Goal: Task Accomplishment & Management: Use online tool/utility

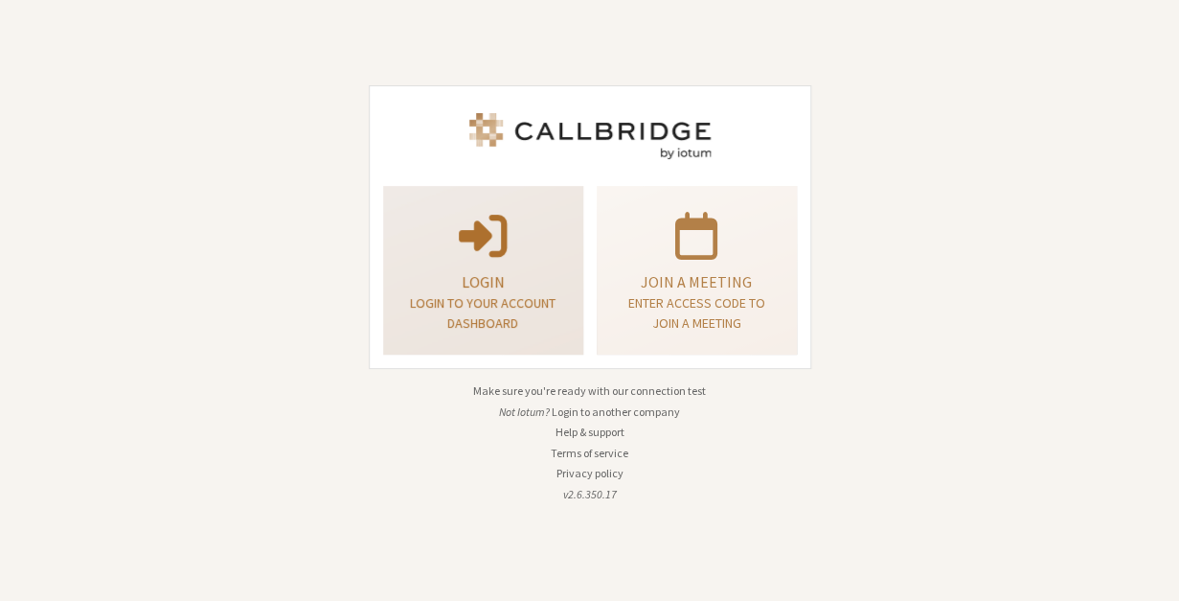
click at [548, 286] on p "Login" at bounding box center [483, 281] width 152 height 23
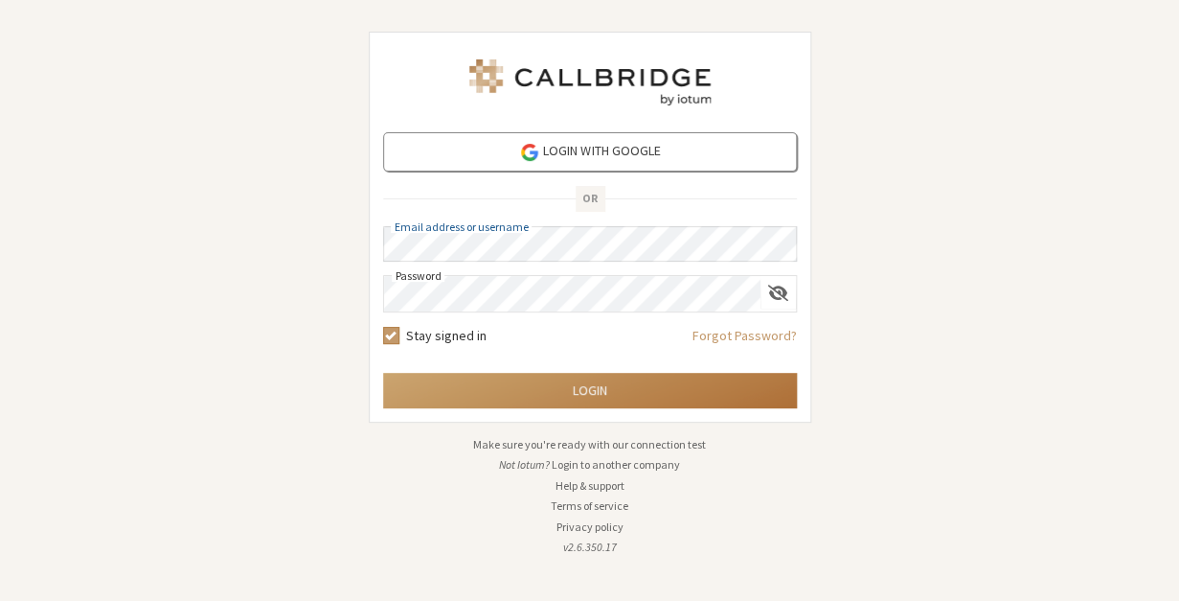
click at [596, 396] on button "Login" at bounding box center [590, 390] width 414 height 35
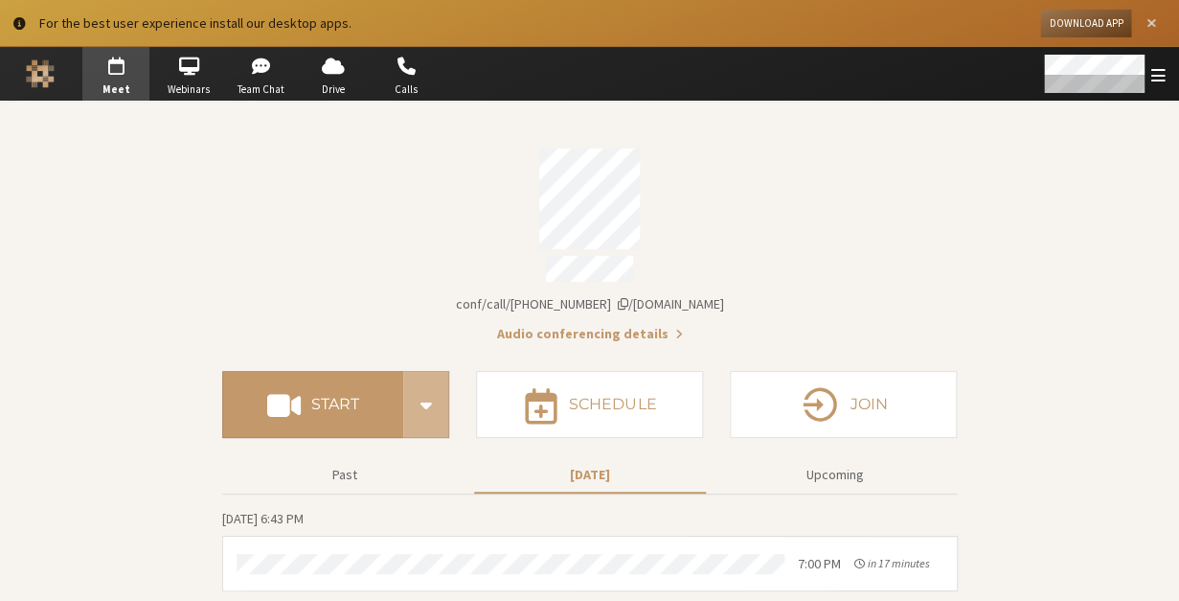
click at [1157, 25] on button "Close alert" at bounding box center [1152, 24] width 28 height 28
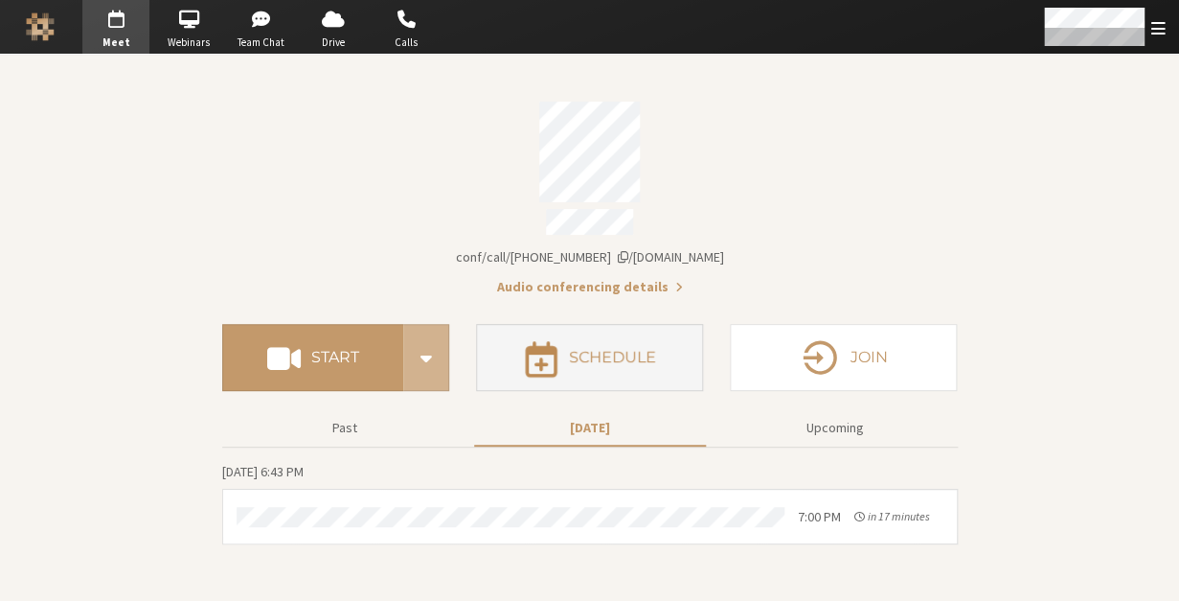
click at [615, 361] on button "Schedule" at bounding box center [589, 357] width 227 height 67
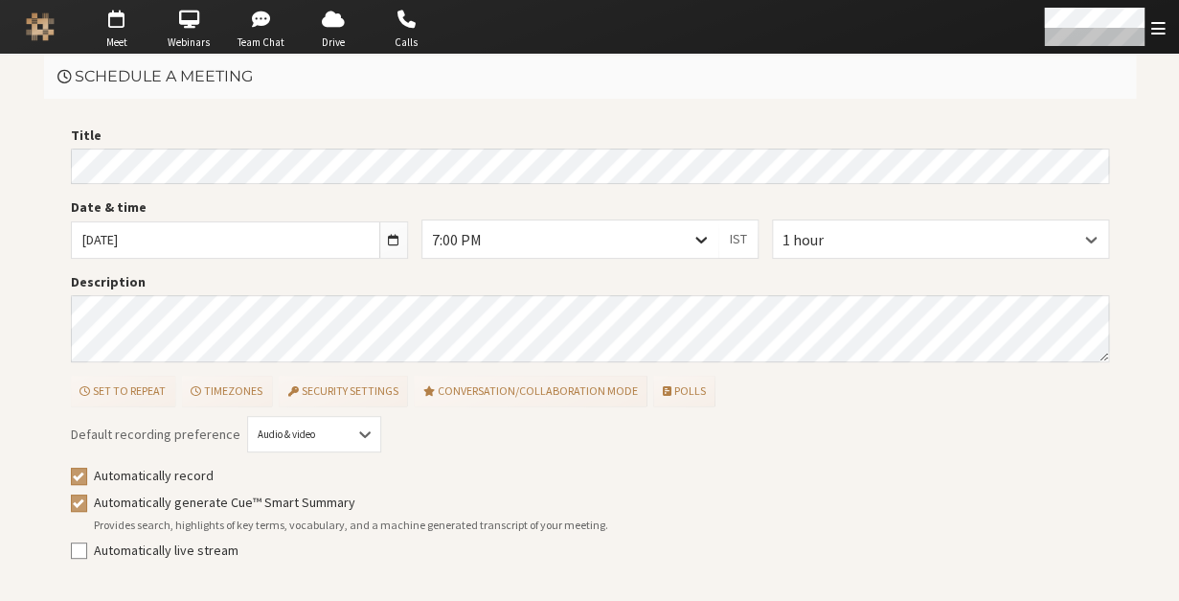
click at [714, 246] on div at bounding box center [701, 238] width 34 height 36
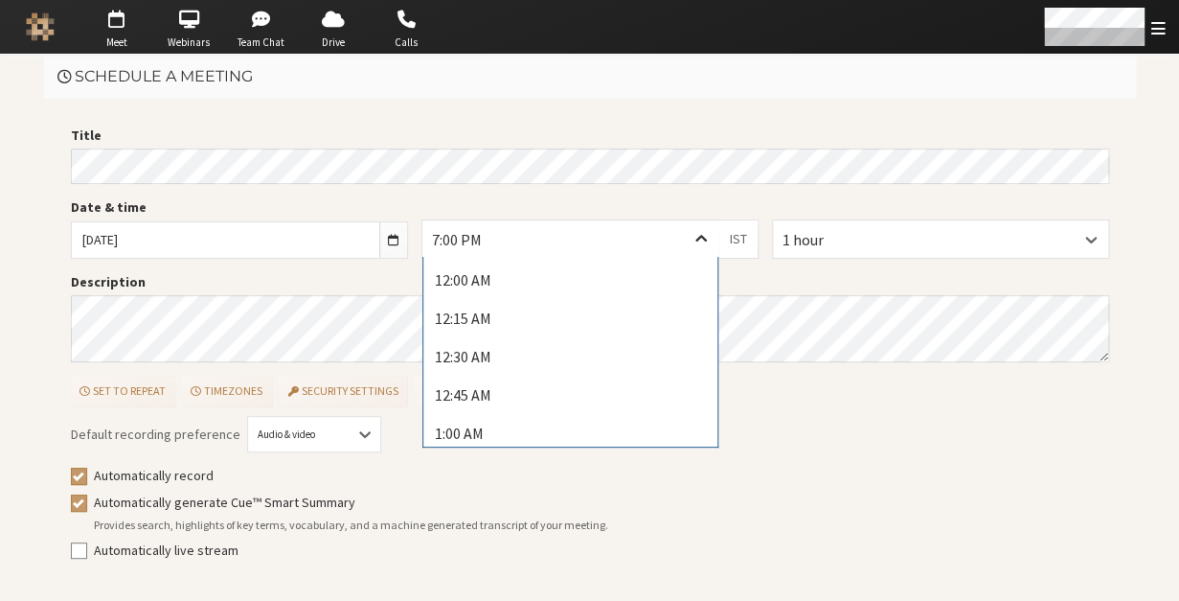
scroll to position [2777, 0]
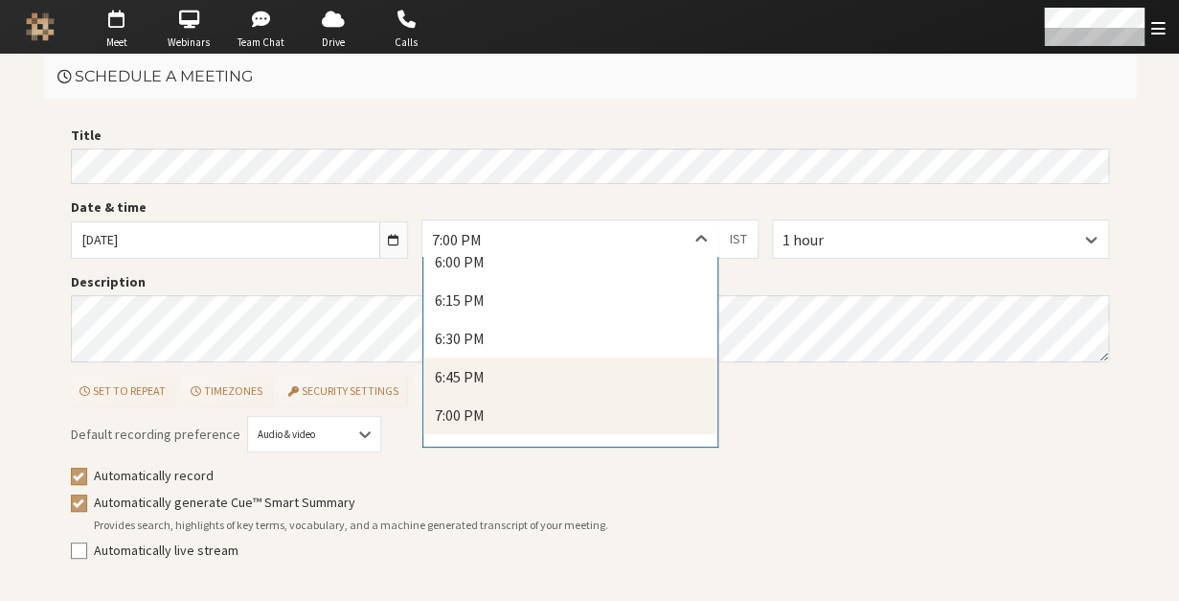
click at [607, 360] on div "6:45 PM" at bounding box center [570, 376] width 295 height 38
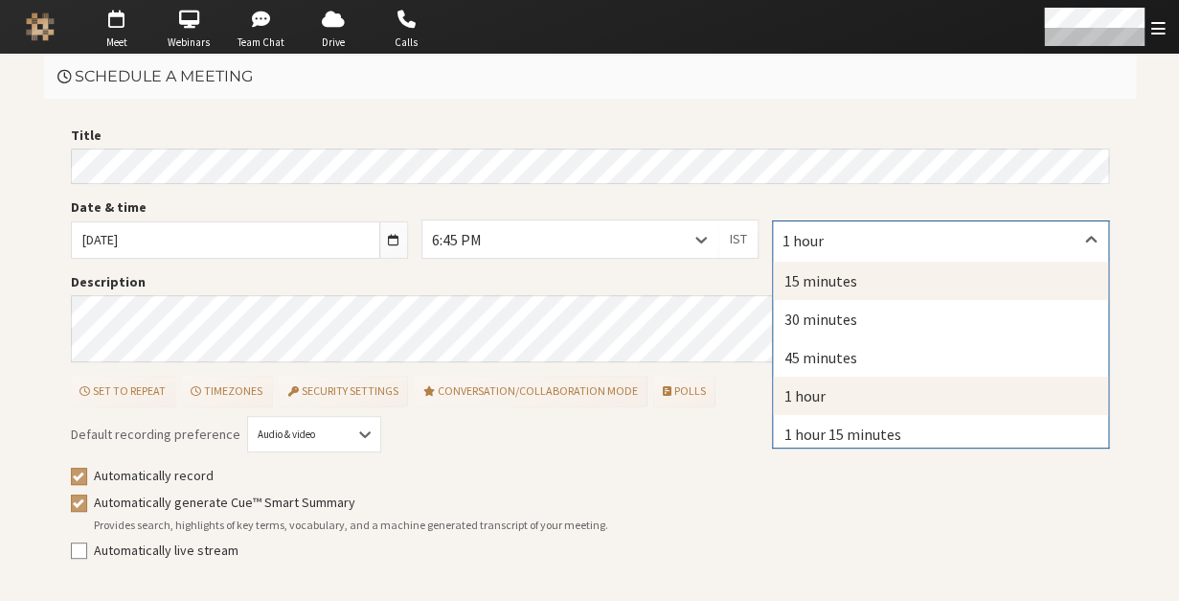
click at [825, 274] on div "15 minutes" at bounding box center [940, 281] width 335 height 38
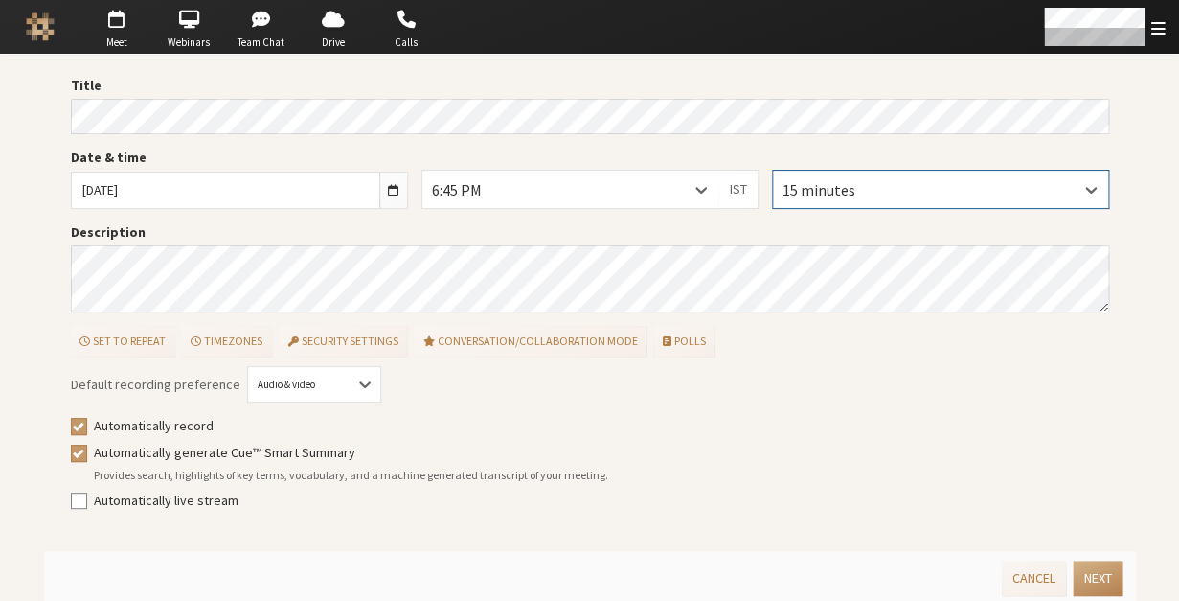
scroll to position [56, 0]
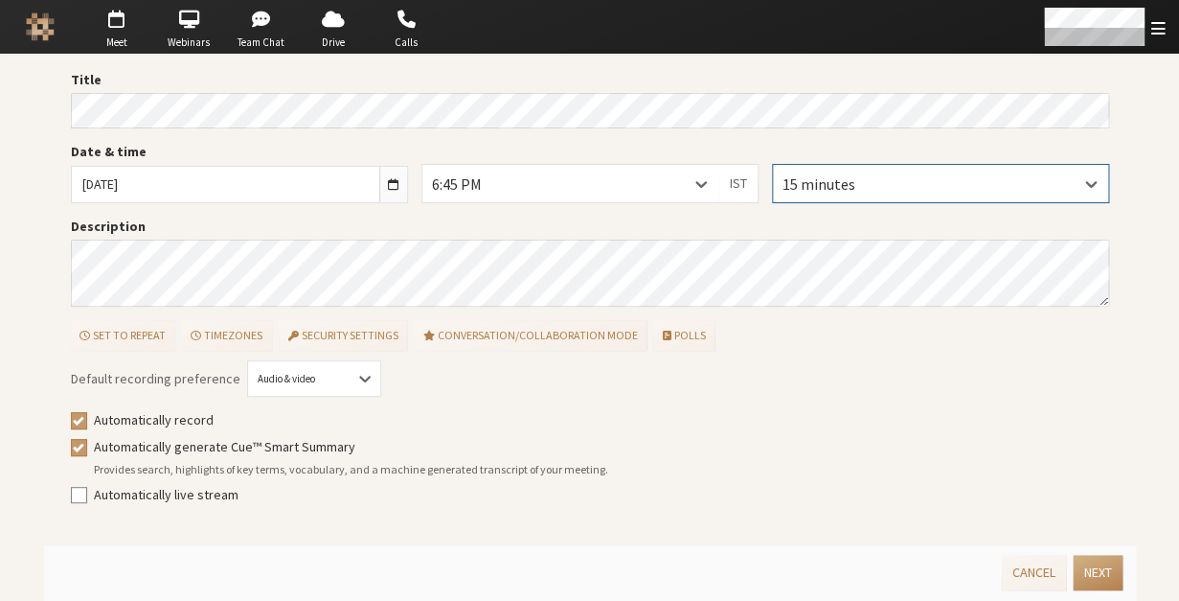
click at [164, 414] on label "Automatically record" at bounding box center [601, 420] width 1015 height 20
click at [88, 414] on input "Automatically record" at bounding box center [79, 419] width 17 height 19
checkbox input "false"
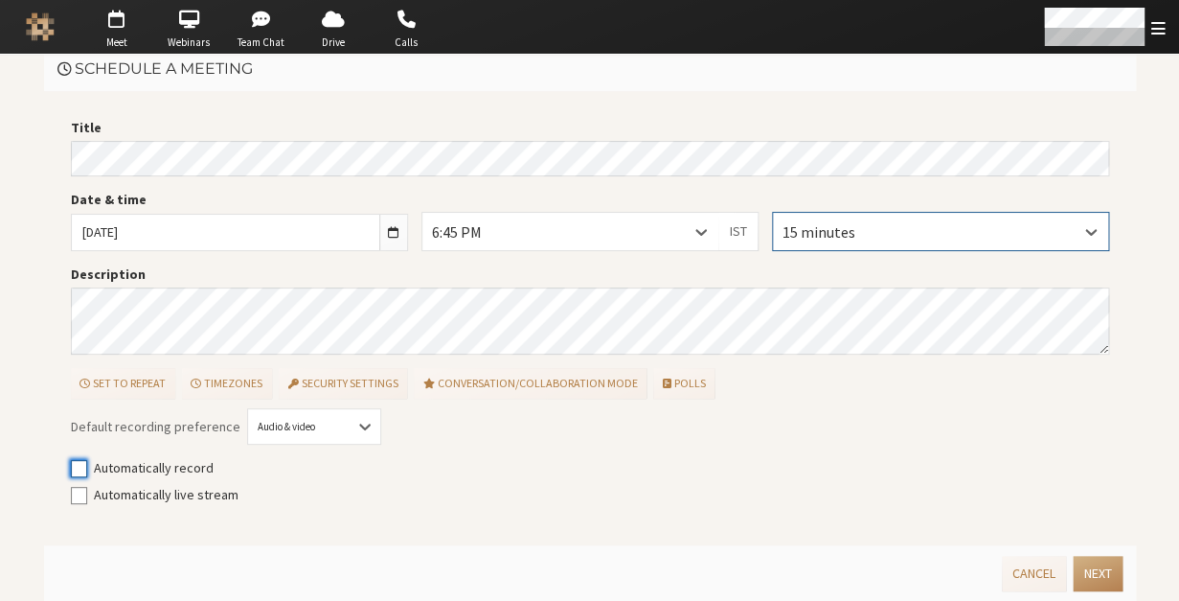
scroll to position [9, 0]
click at [1088, 569] on button "Next" at bounding box center [1097, 573] width 49 height 35
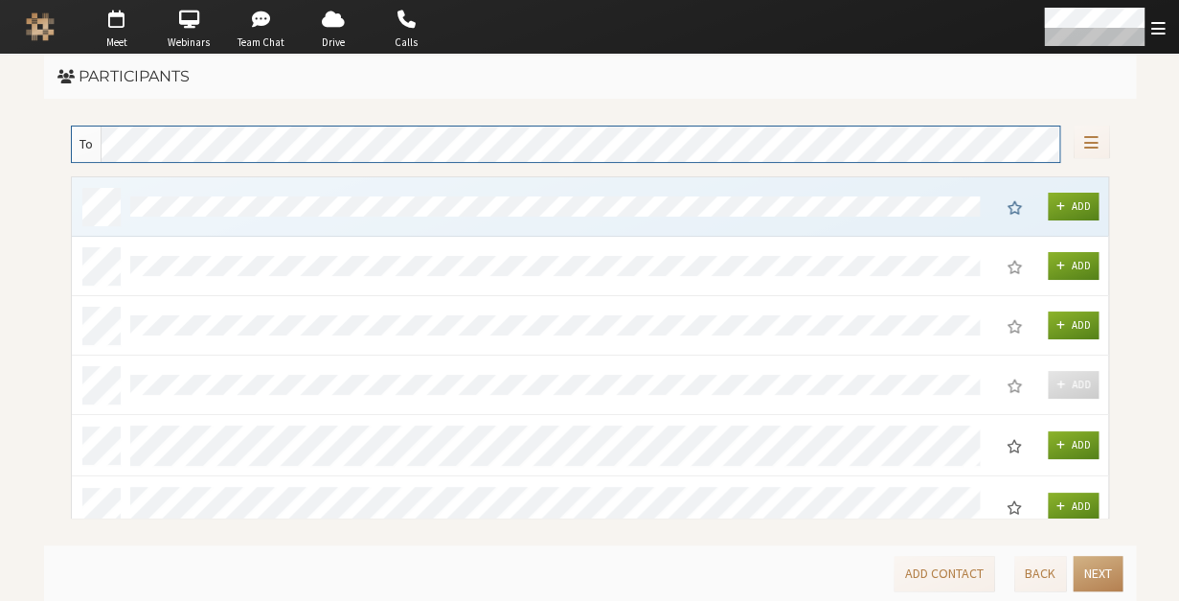
scroll to position [340, 1036]
click at [1088, 569] on button "Next" at bounding box center [1097, 573] width 49 height 35
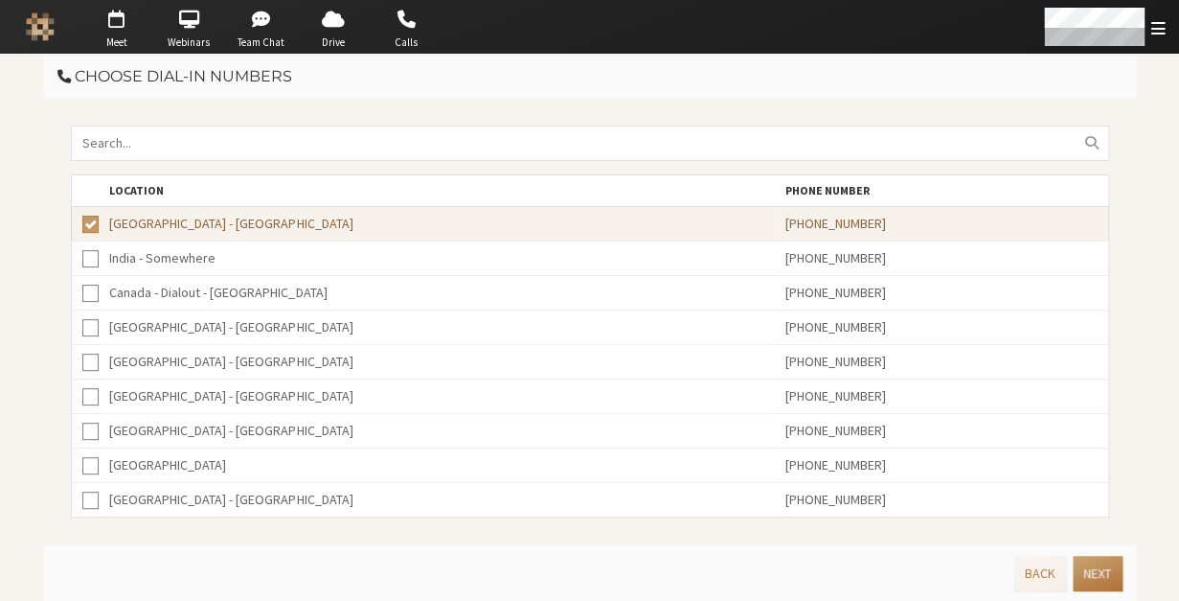
click at [1088, 569] on button "Next" at bounding box center [1097, 573] width 49 height 35
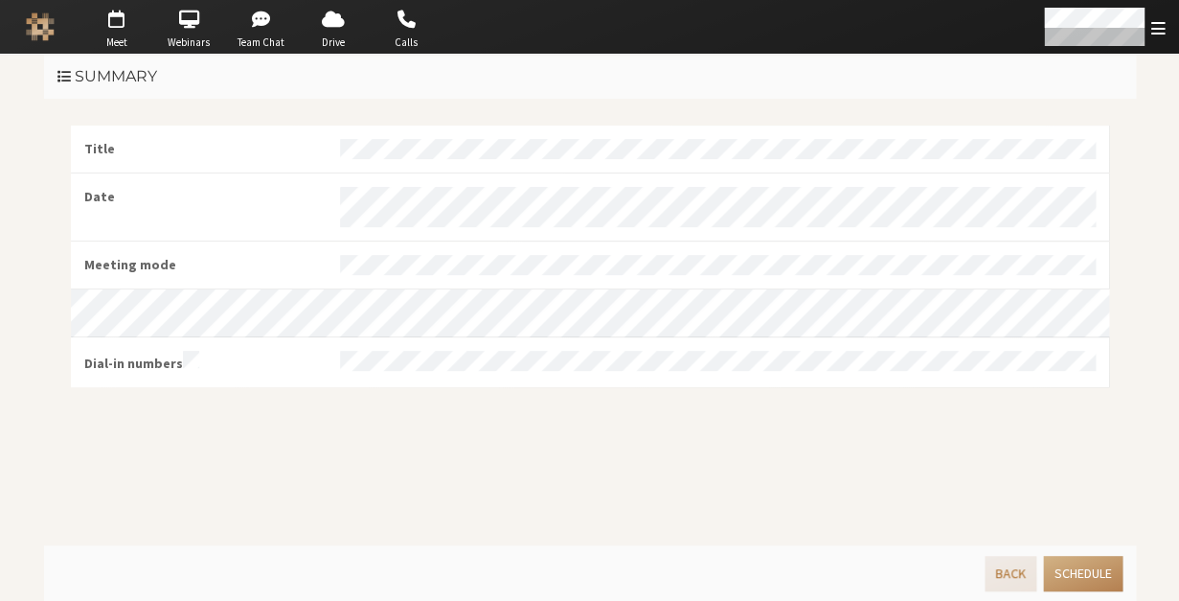
click at [1011, 581] on button "Back" at bounding box center [1011, 573] width 52 height 35
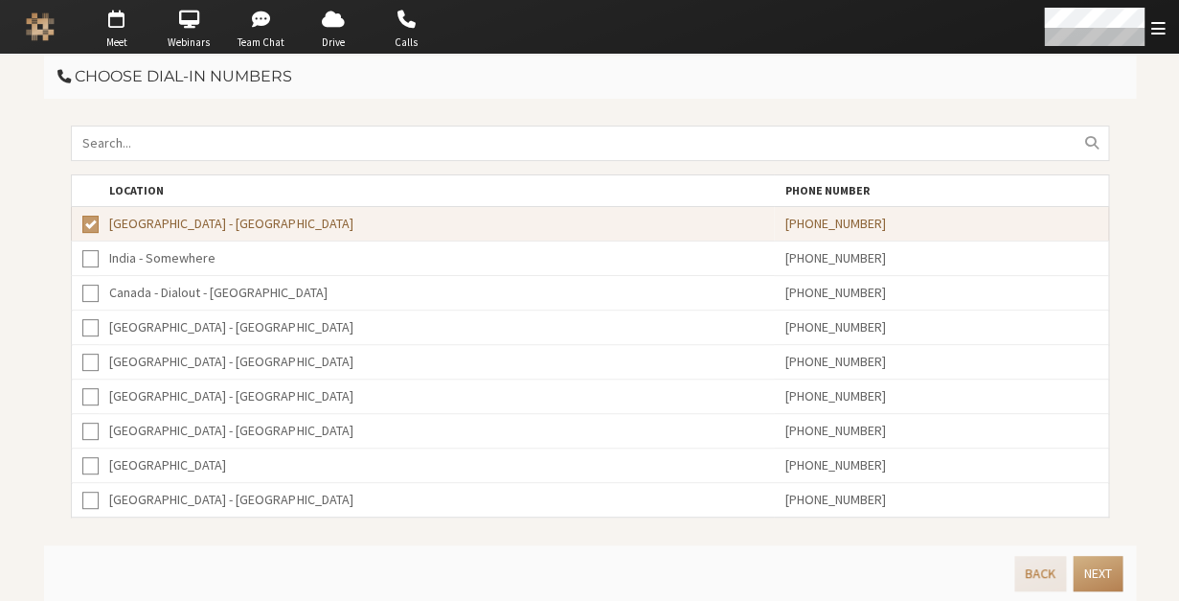
click at [1040, 576] on button "Back" at bounding box center [1040, 573] width 52 height 35
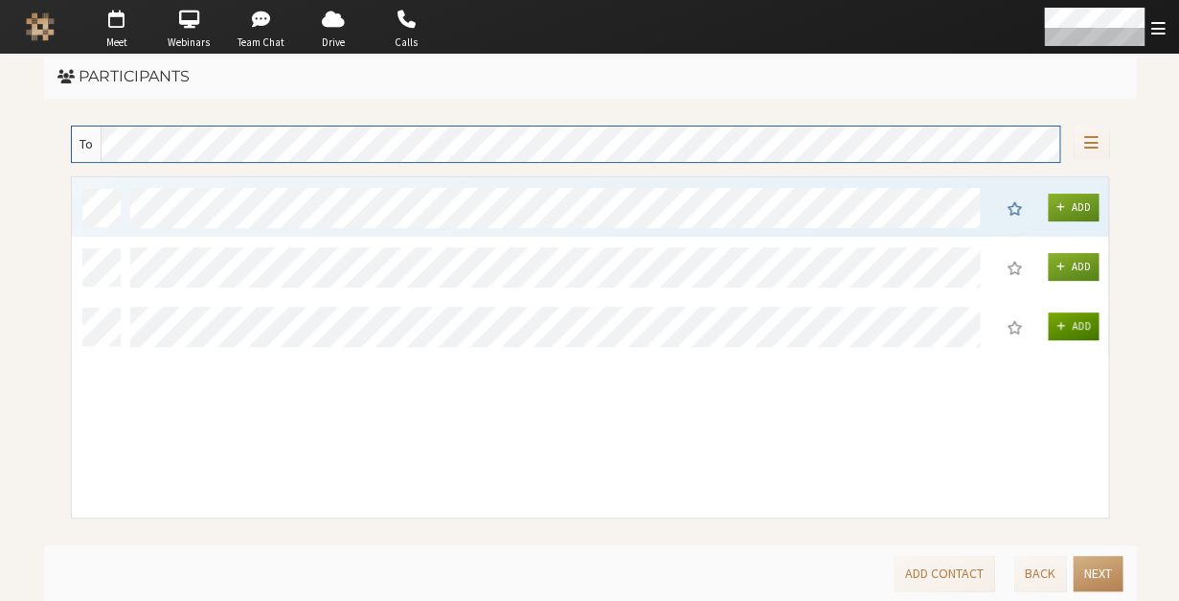
click at [1081, 332] on span "Add" at bounding box center [1080, 325] width 19 height 13
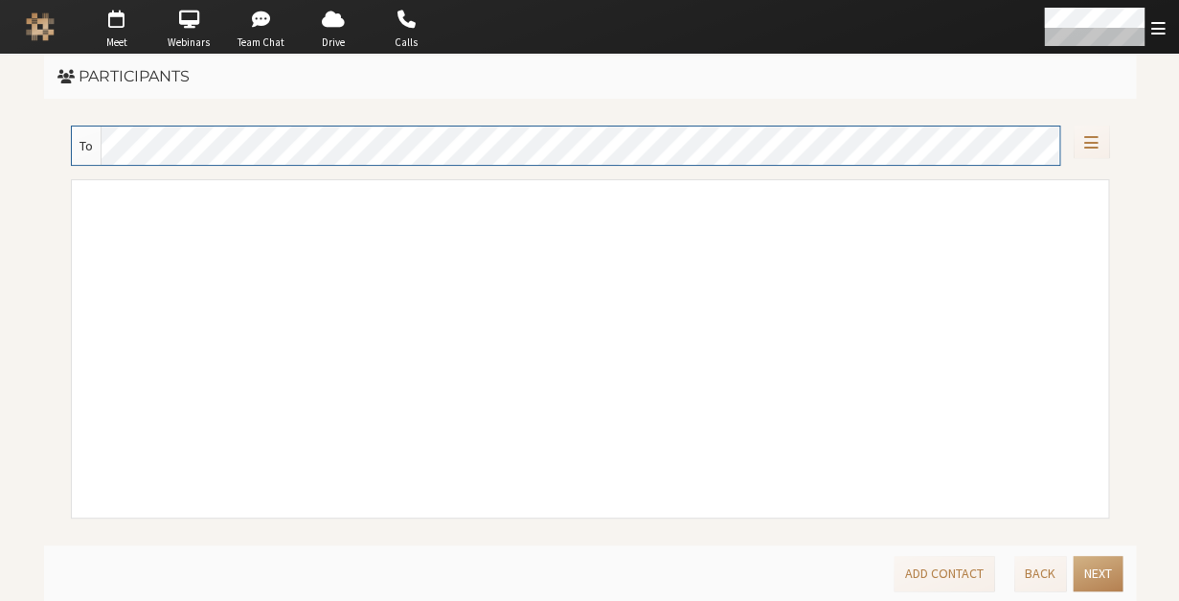
scroll to position [0, 0]
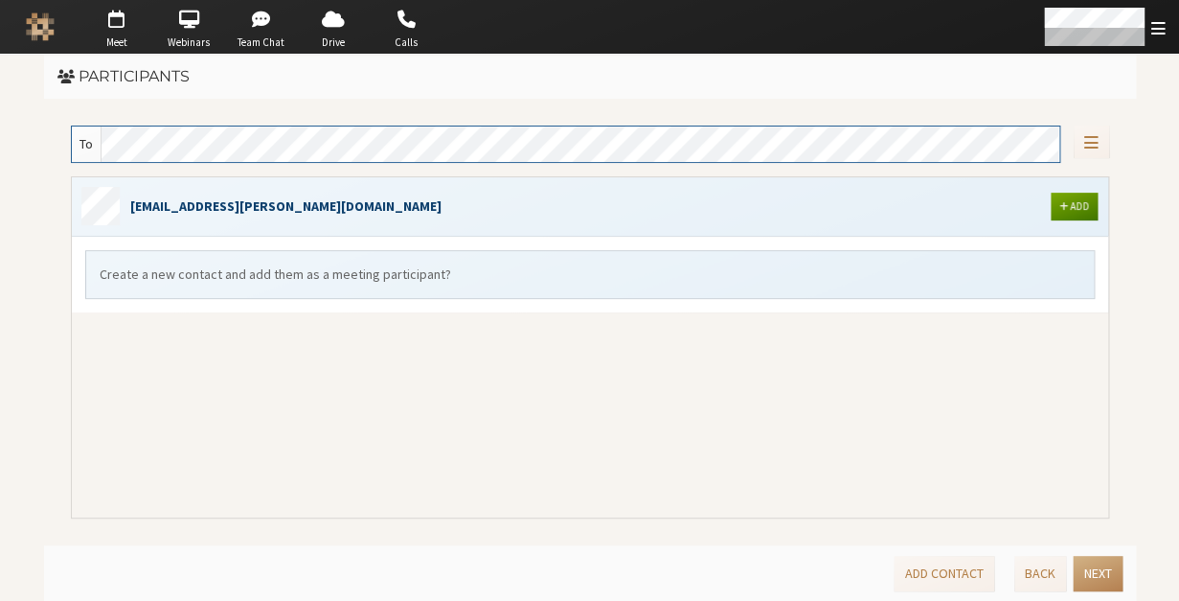
click at [1092, 208] on button "Add" at bounding box center [1074, 207] width 47 height 28
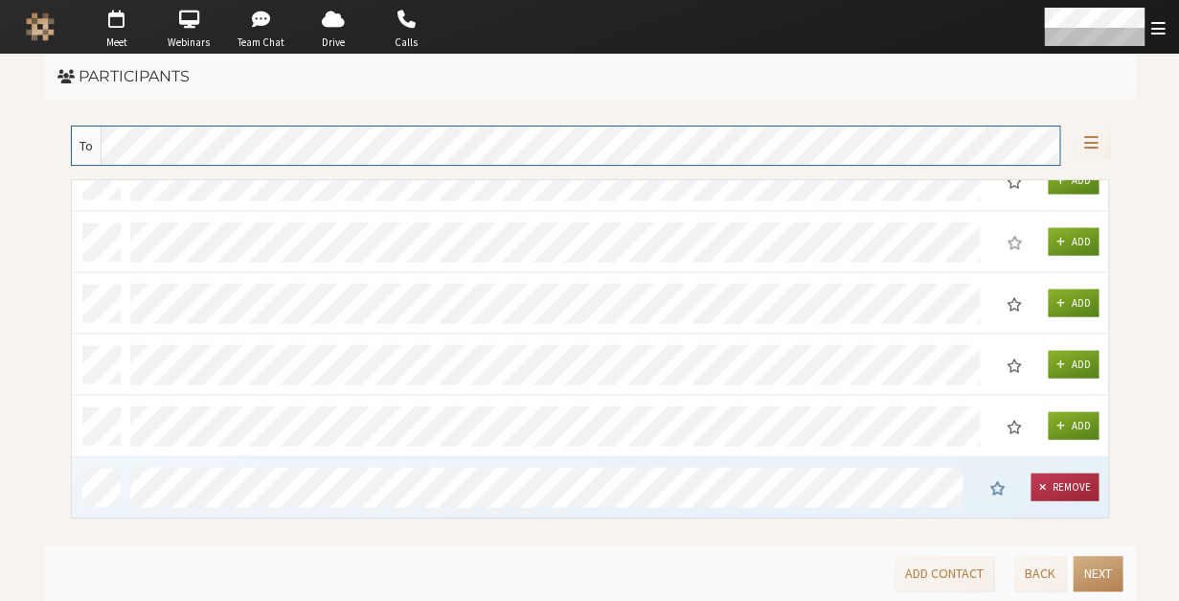
scroll to position [1434, 0]
click at [1092, 579] on button "Next" at bounding box center [1097, 573] width 49 height 35
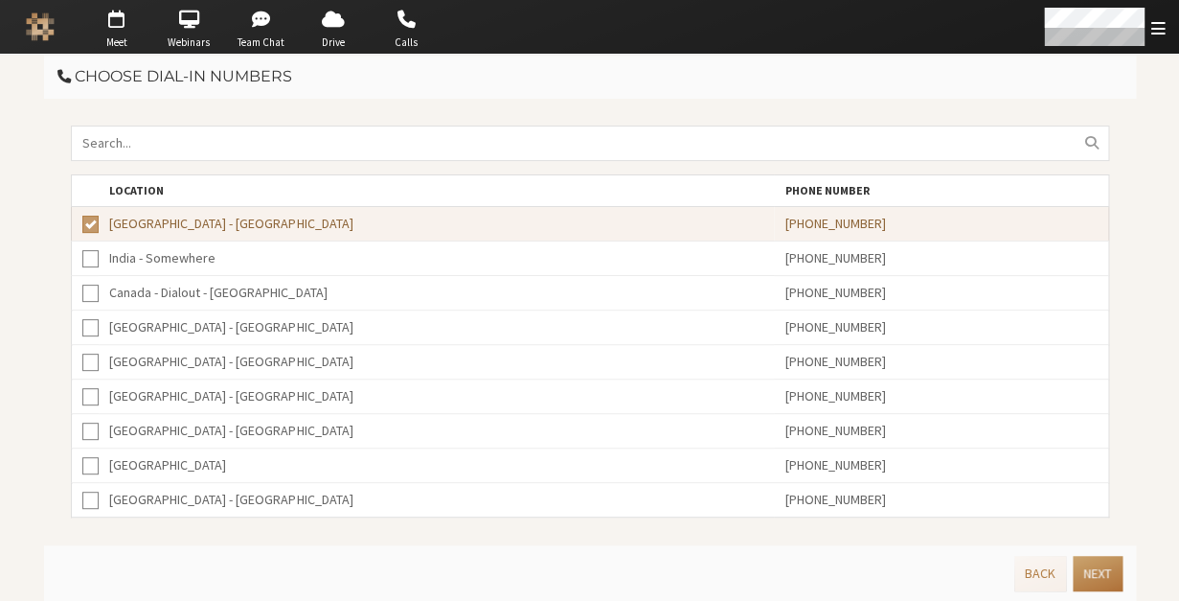
click at [1092, 579] on button "Next" at bounding box center [1097, 573] width 49 height 35
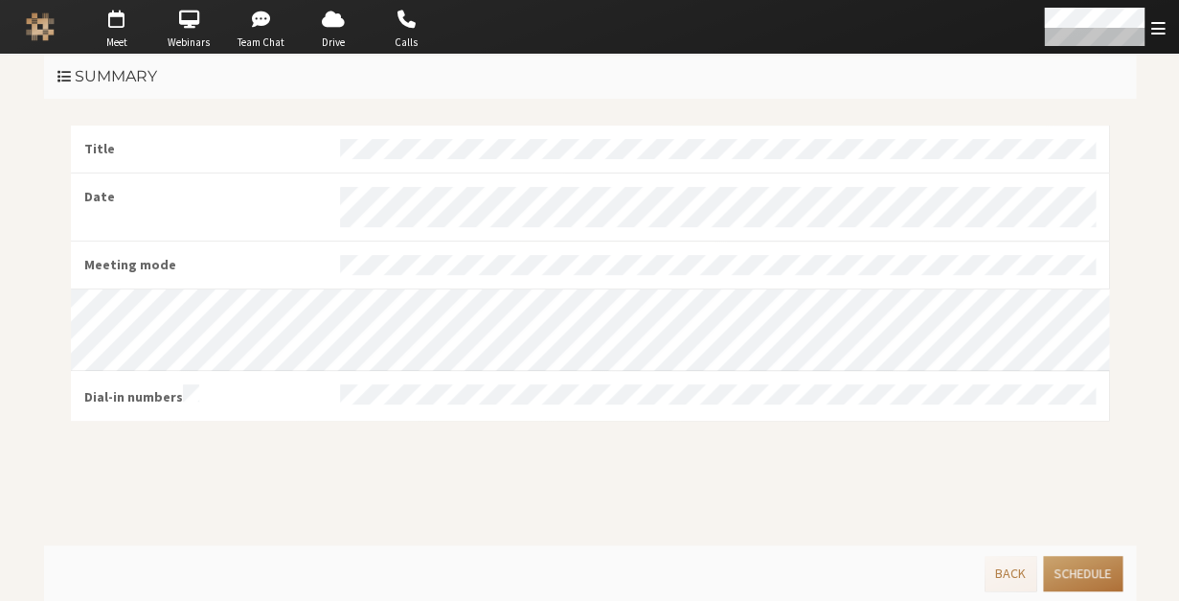
click at [1092, 579] on button "Schedule" at bounding box center [1082, 573] width 79 height 35
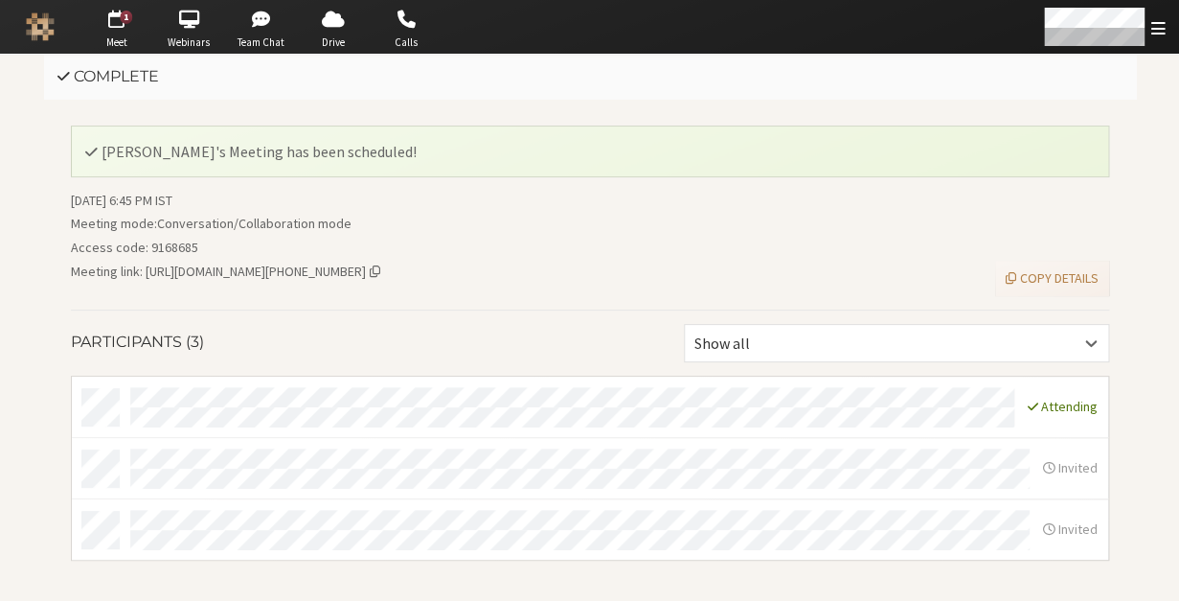
scroll to position [56, 0]
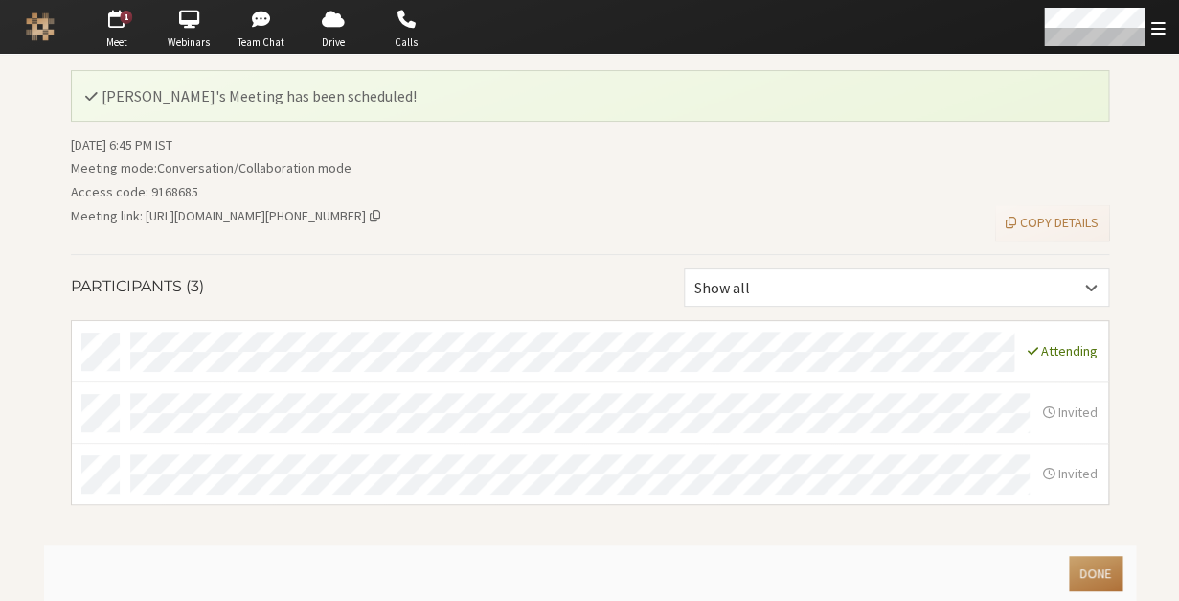
click at [1092, 579] on button "Done" at bounding box center [1095, 573] width 53 height 35
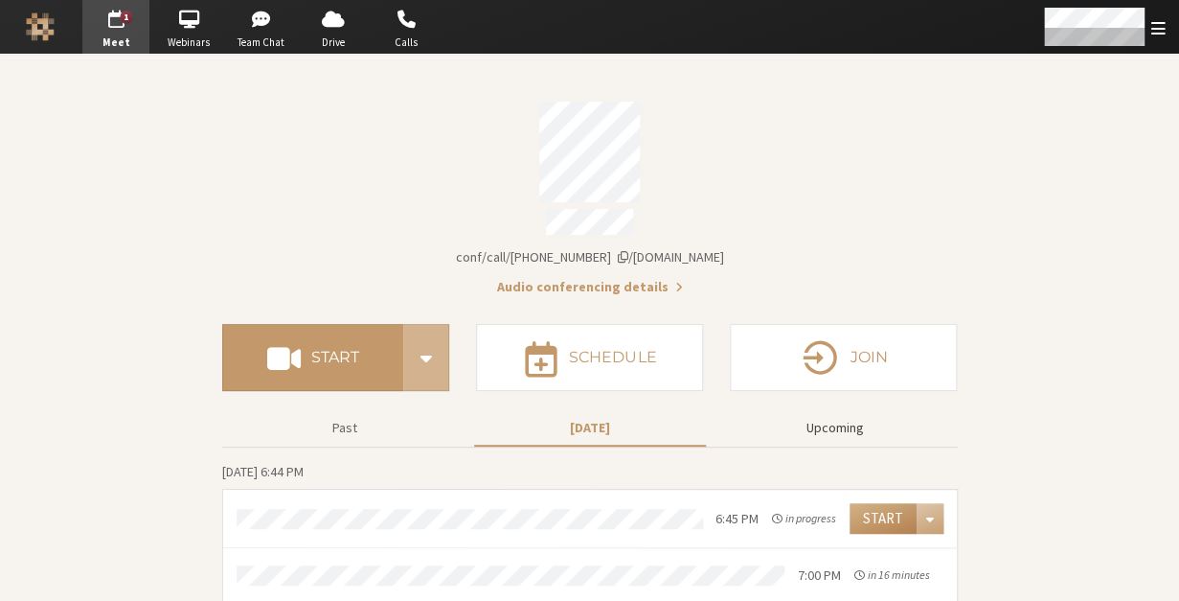
click at [822, 414] on button "Upcoming" at bounding box center [835, 428] width 232 height 34
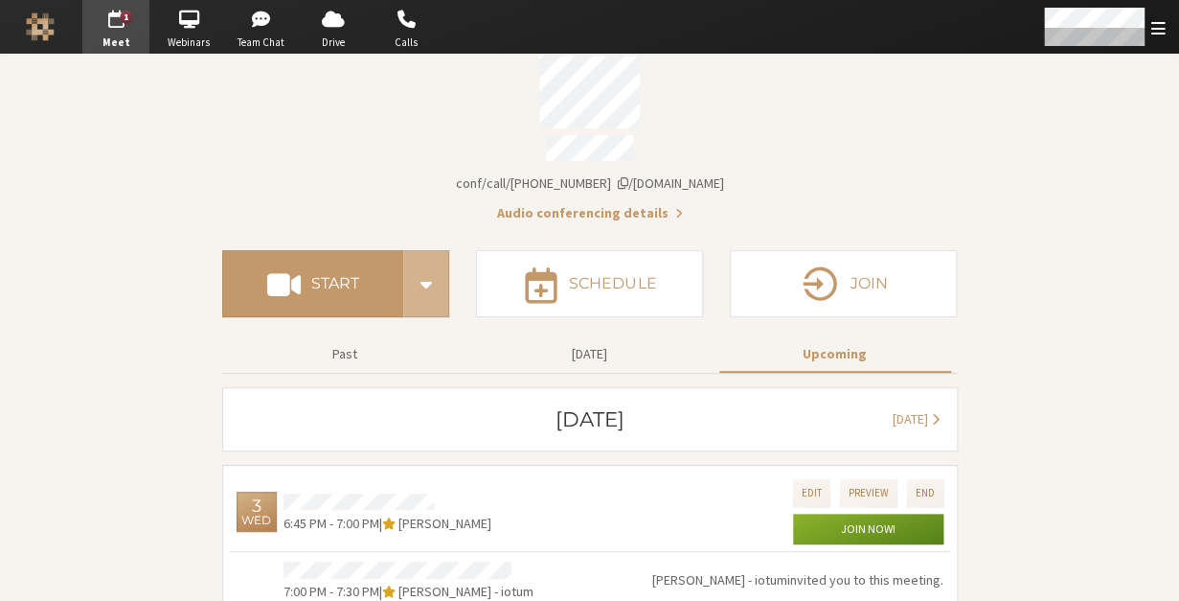
scroll to position [104, 0]
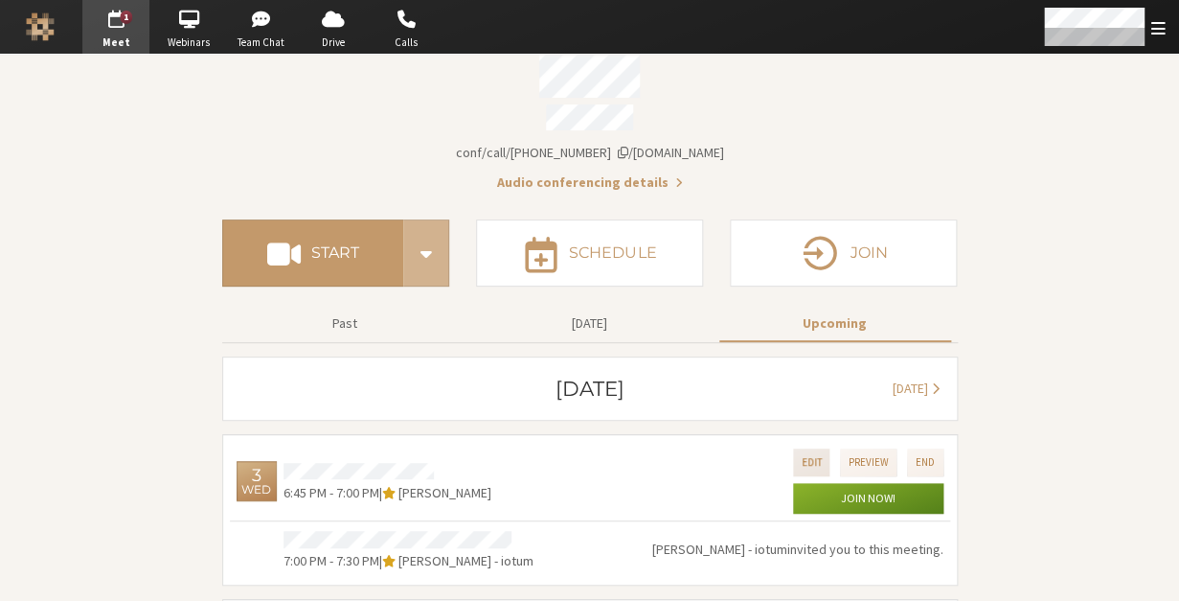
click at [816, 450] on button "Edit" at bounding box center [811, 462] width 37 height 28
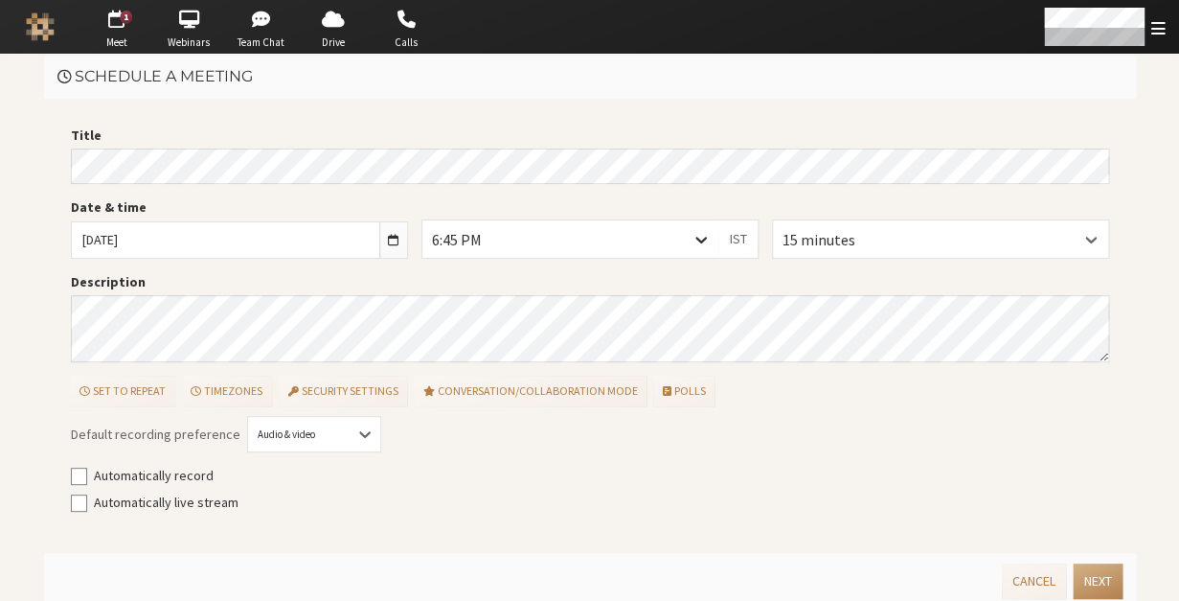
click at [694, 239] on icon at bounding box center [701, 239] width 19 height 19
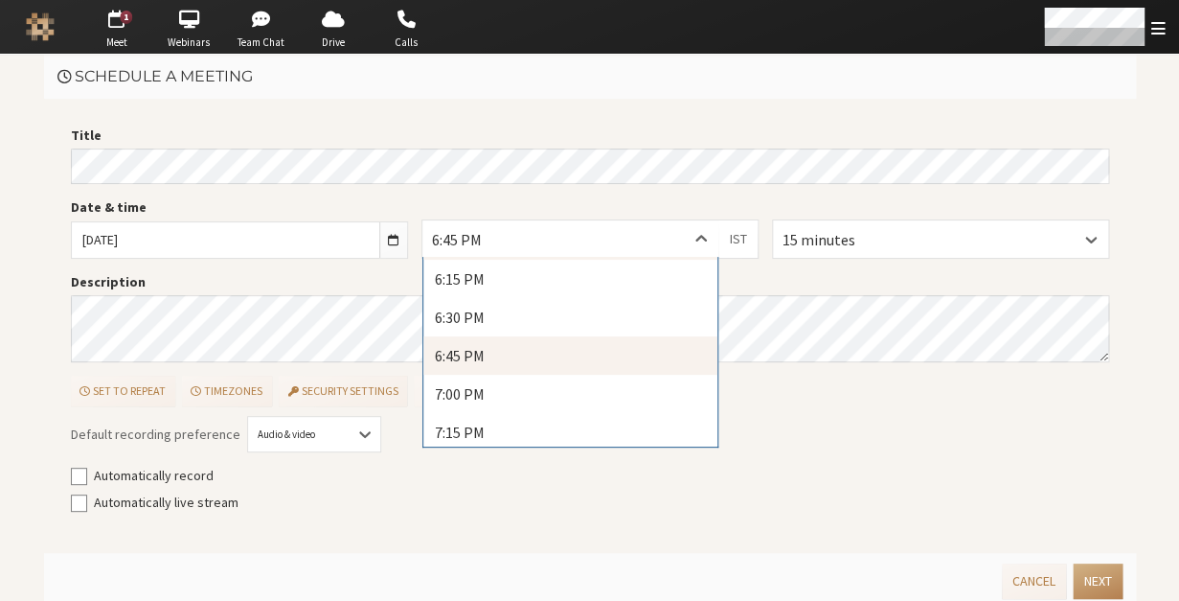
scroll to position [2830, 0]
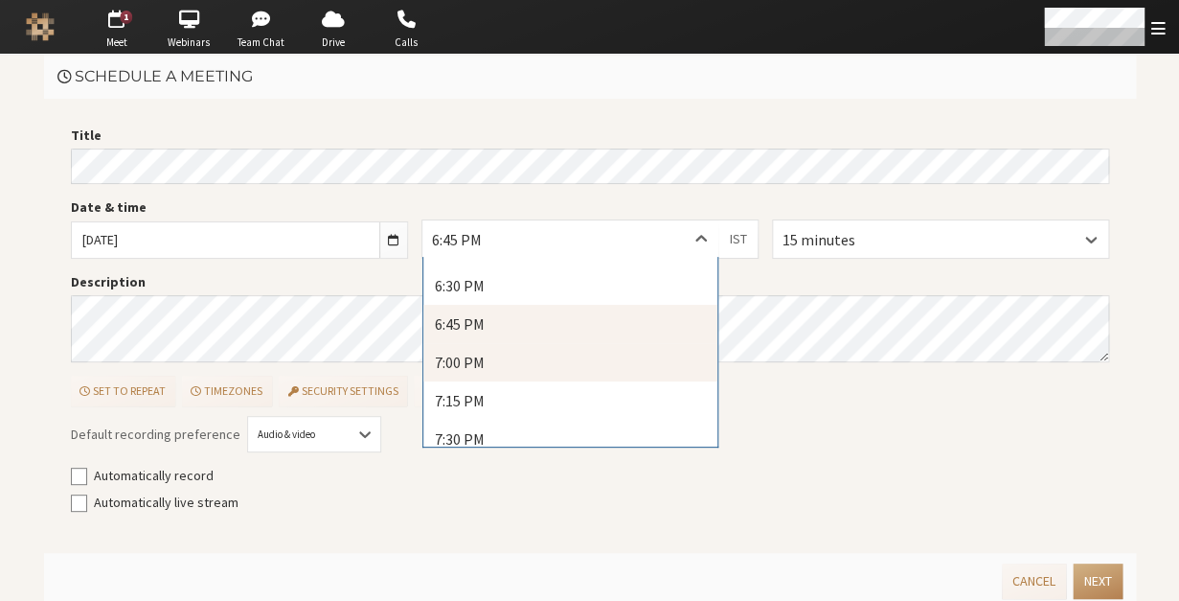
click at [611, 351] on div "7:00 PM" at bounding box center [570, 362] width 295 height 38
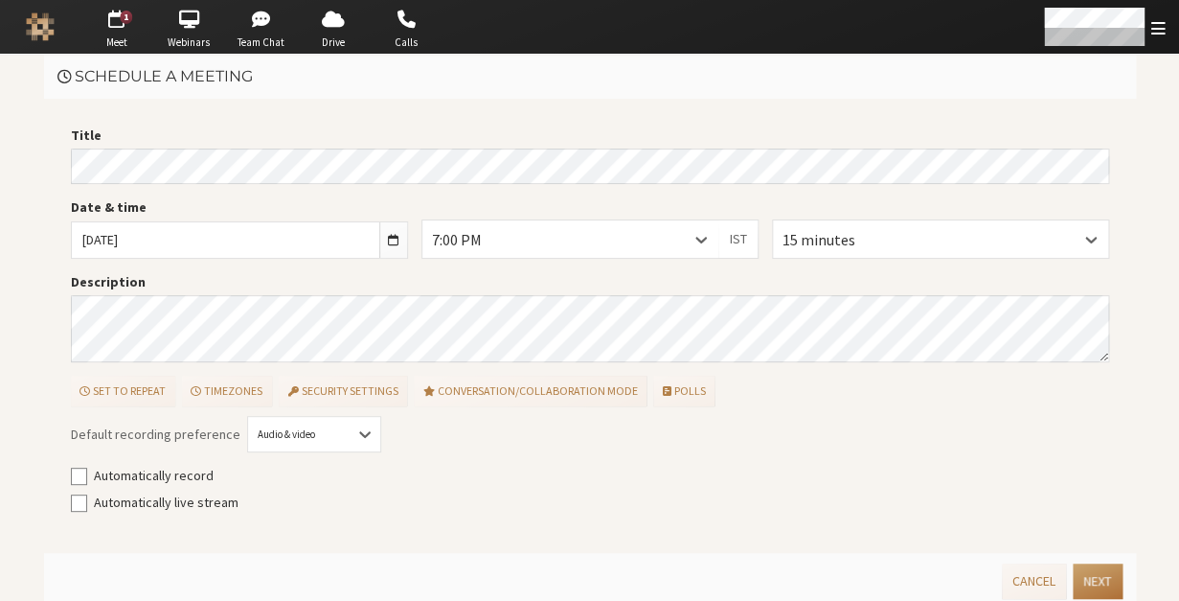
click at [1104, 574] on button "Next" at bounding box center [1097, 580] width 49 height 35
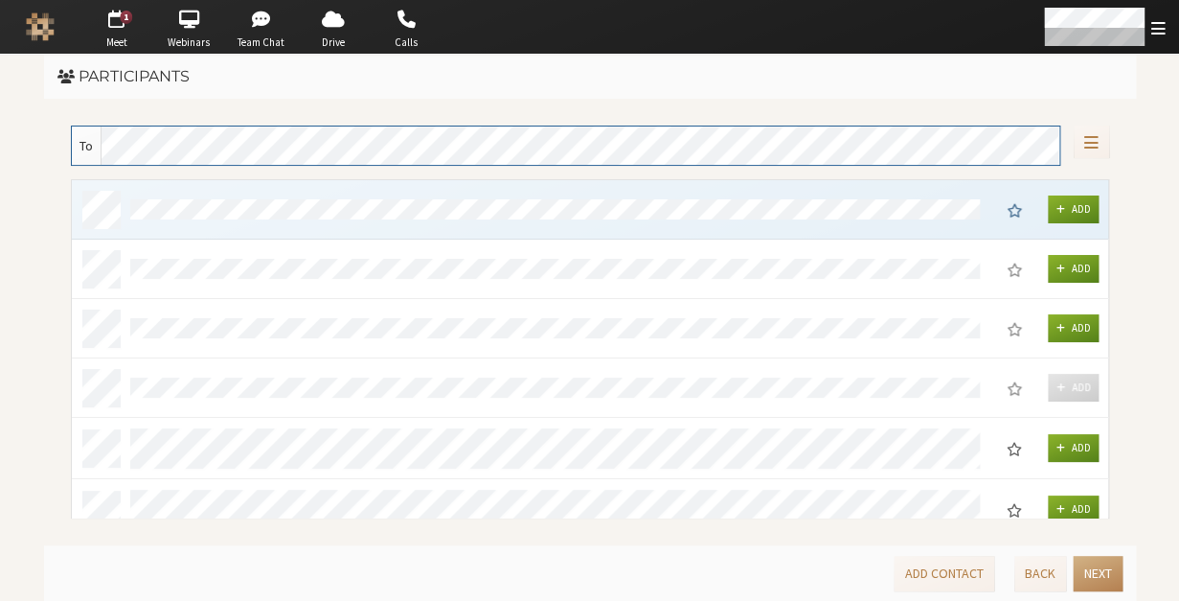
scroll to position [336, 1036]
click at [1104, 574] on button "Next" at bounding box center [1097, 573] width 49 height 35
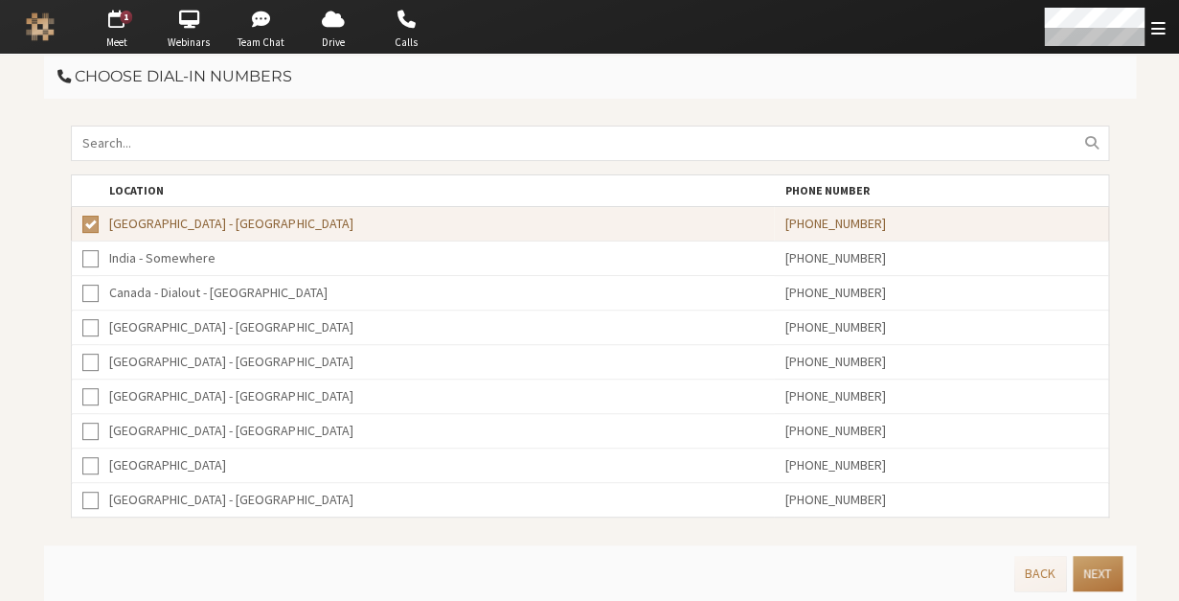
click at [1104, 574] on button "Next" at bounding box center [1097, 573] width 49 height 35
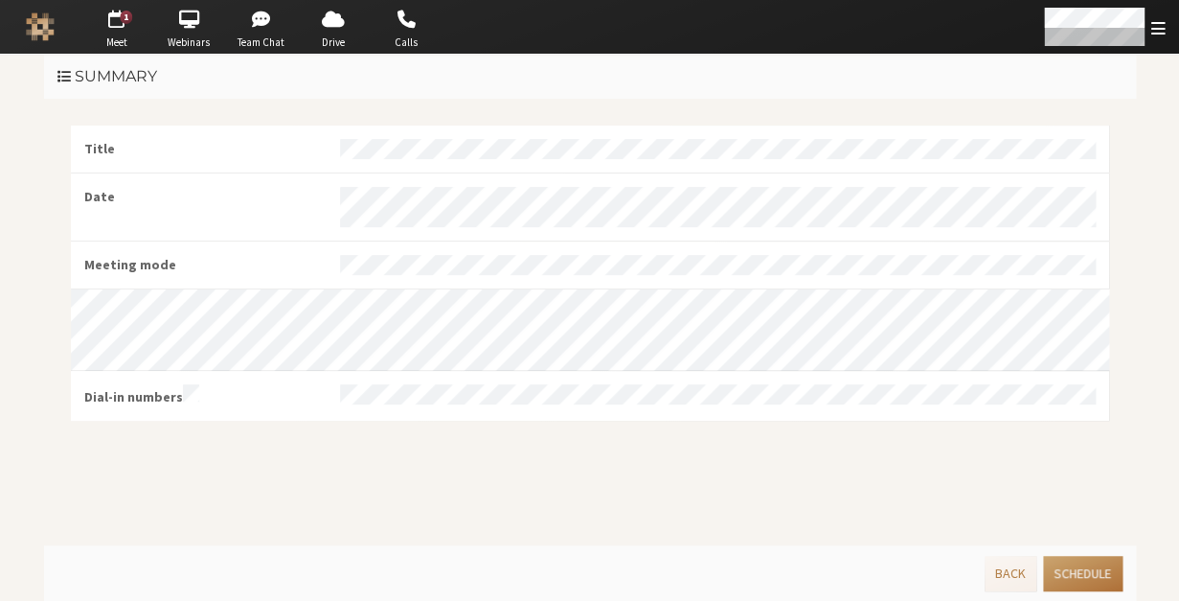
click at [1104, 574] on button "Schedule" at bounding box center [1082, 573] width 79 height 35
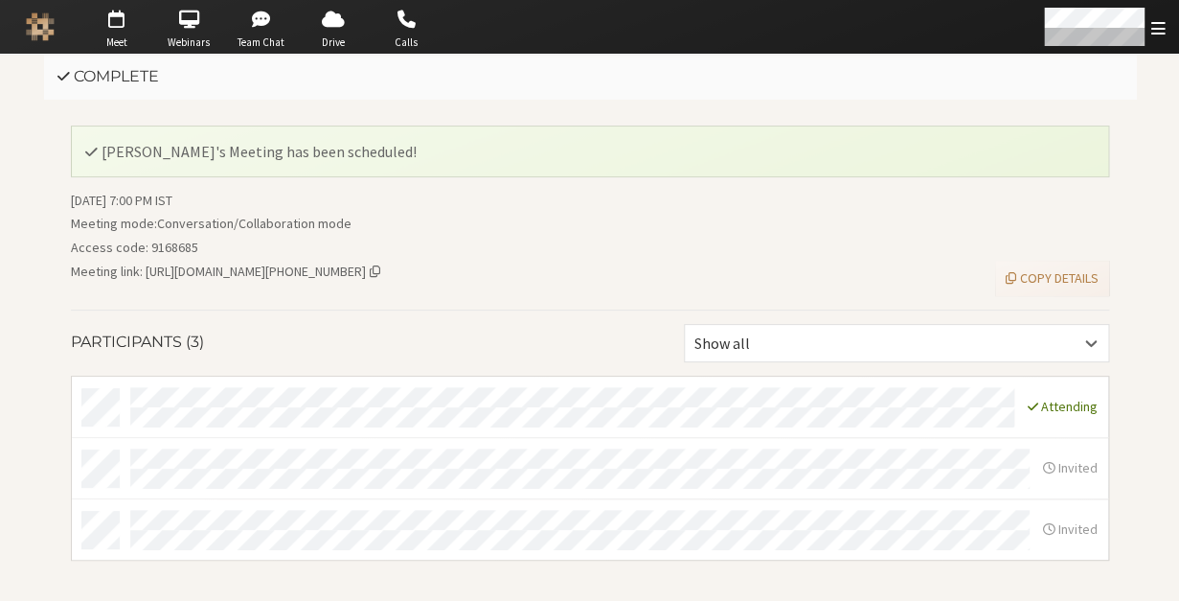
scroll to position [56, 0]
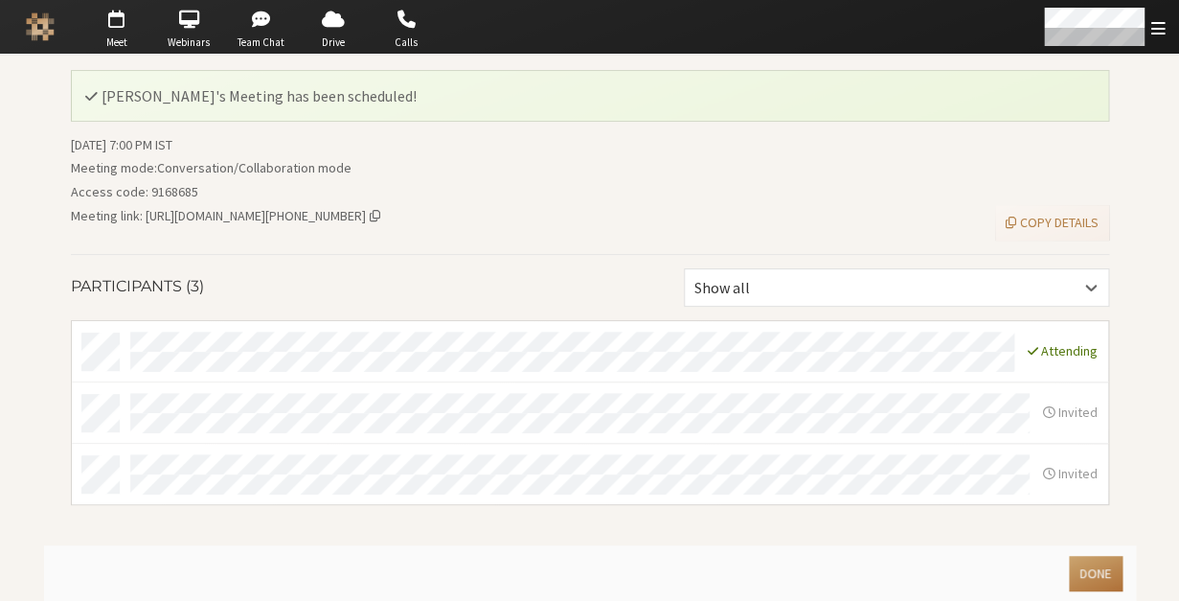
click at [1091, 571] on button "Done" at bounding box center [1095, 573] width 53 height 35
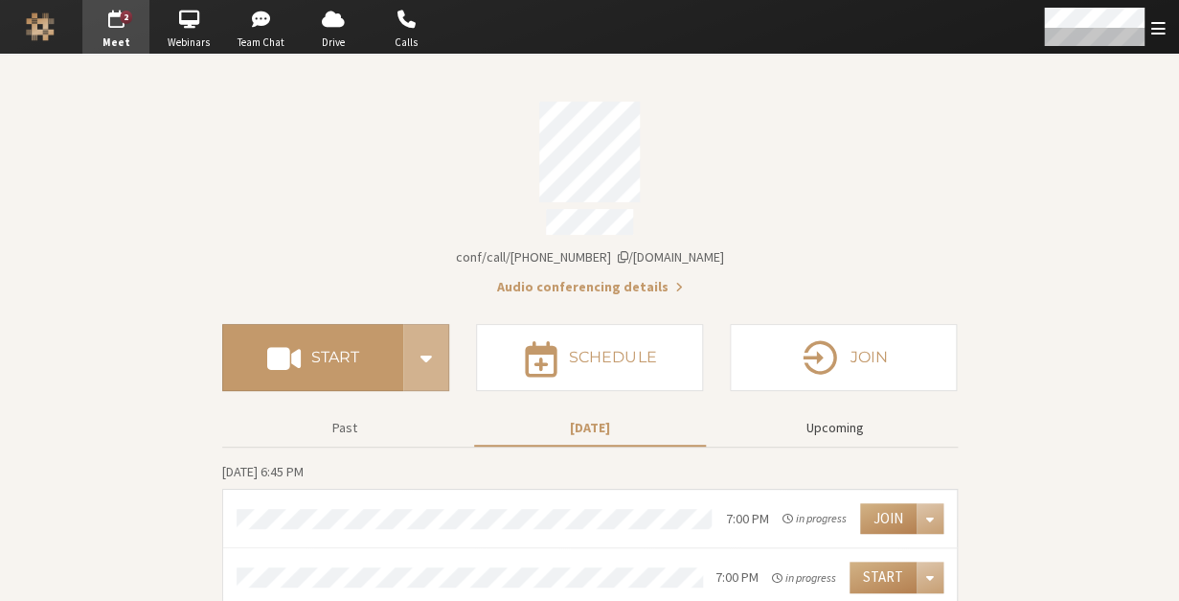
click at [836, 430] on button "Upcoming" at bounding box center [835, 428] width 232 height 34
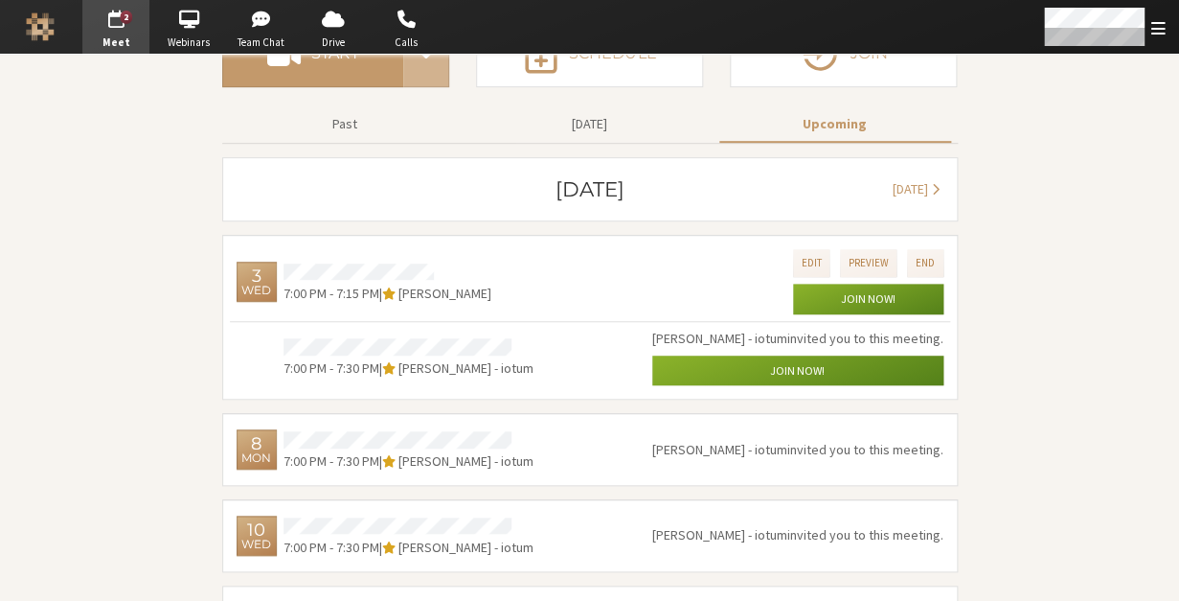
scroll to position [305, 0]
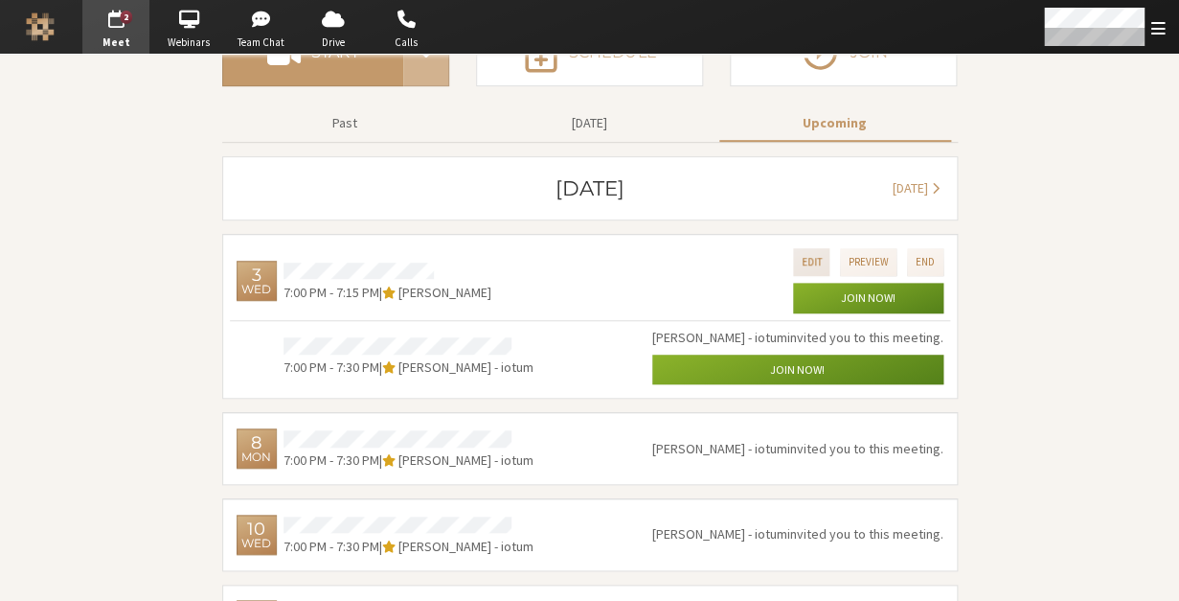
click at [822, 255] on button "Edit" at bounding box center [811, 262] width 37 height 28
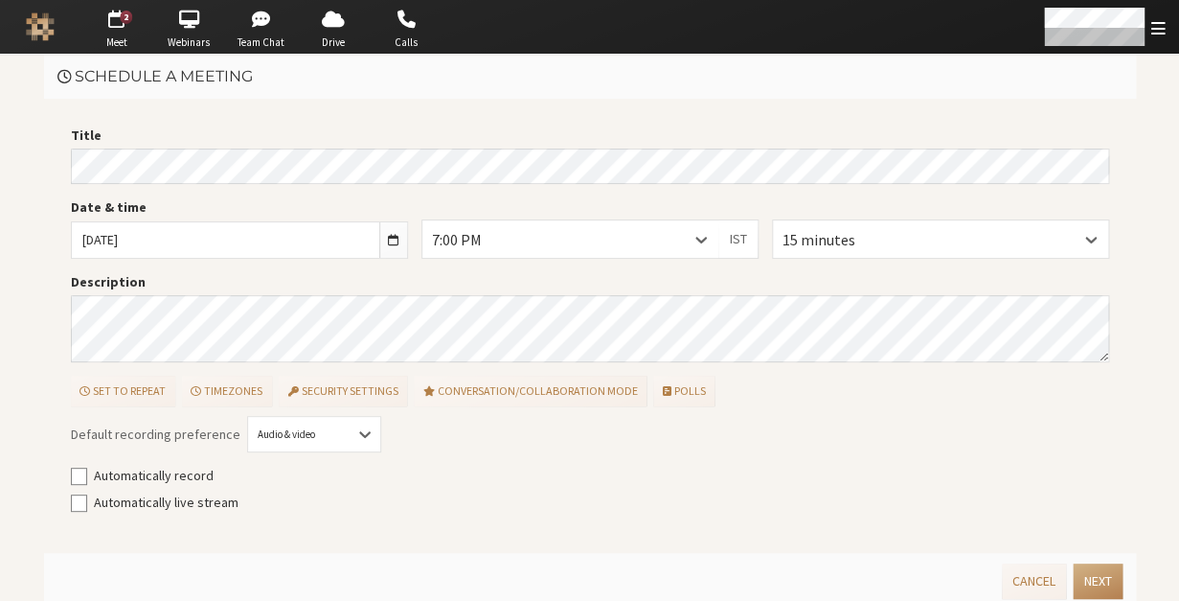
scroll to position [9, 0]
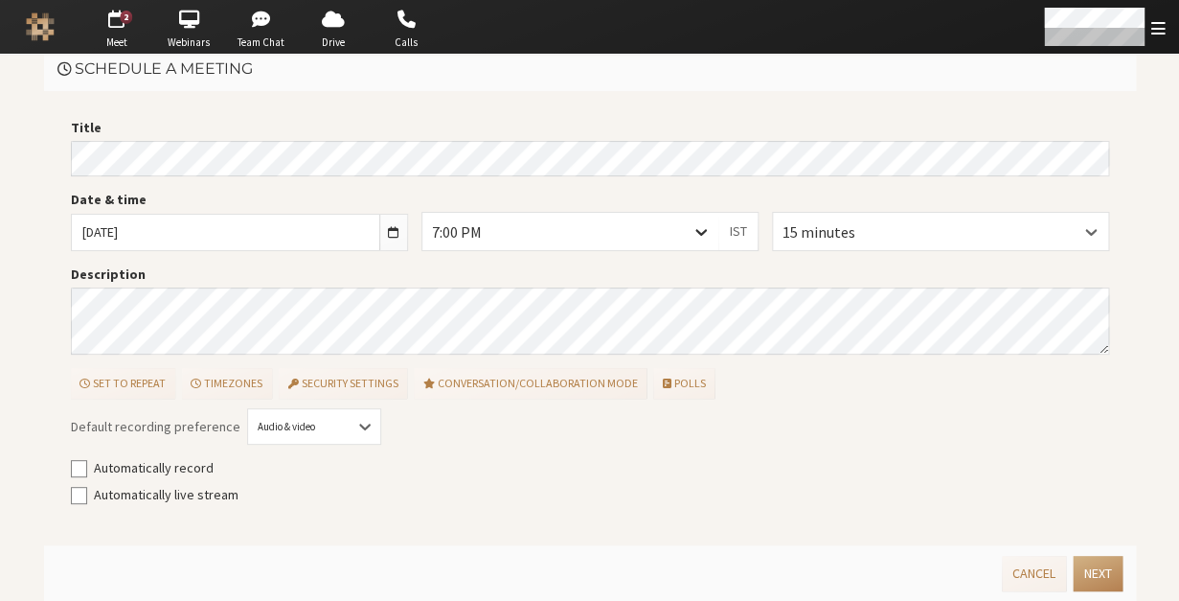
click at [705, 236] on icon at bounding box center [701, 231] width 19 height 19
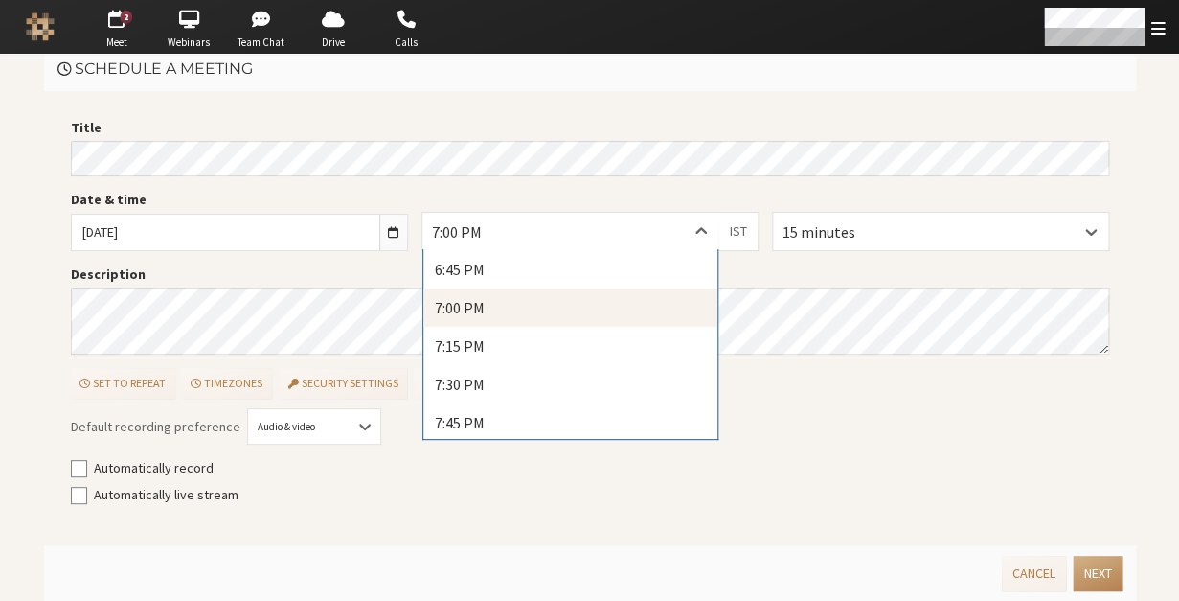
scroll to position [2882, 0]
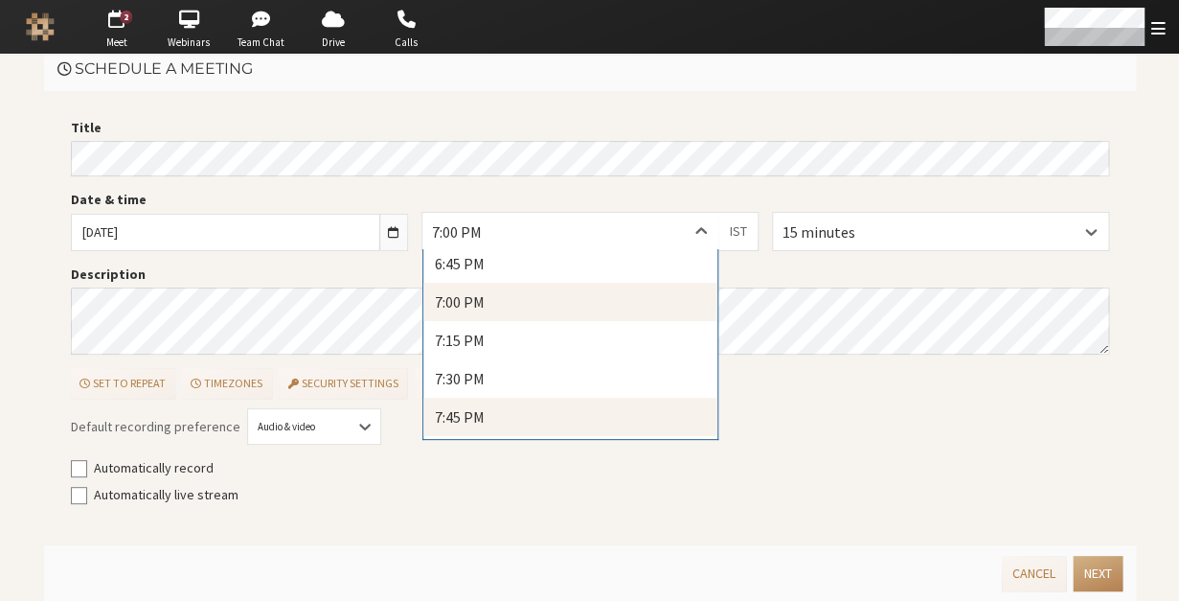
click at [620, 399] on div "7:45 PM" at bounding box center [570, 417] width 295 height 38
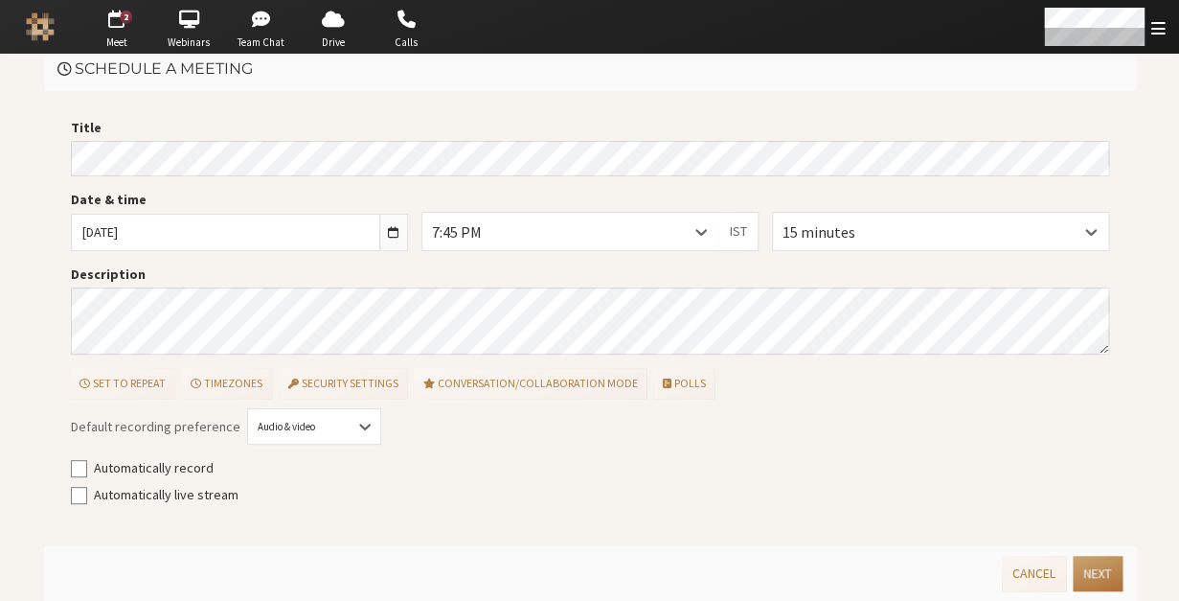
click at [1089, 563] on button "Next" at bounding box center [1097, 573] width 49 height 35
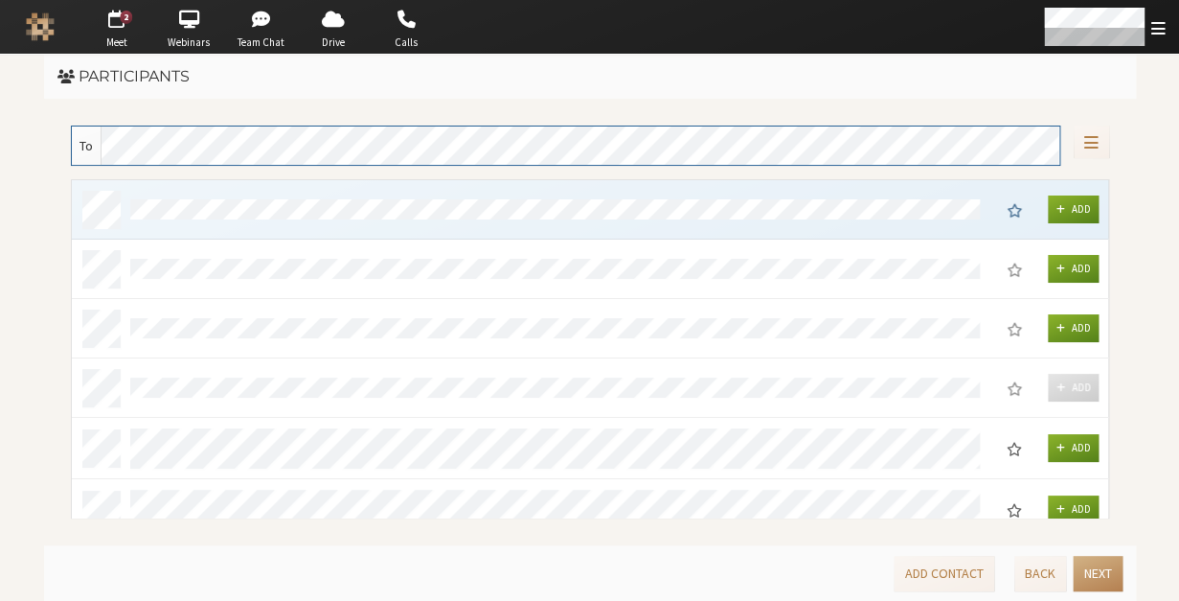
scroll to position [336, 1036]
click at [1089, 563] on button "Next" at bounding box center [1097, 573] width 49 height 35
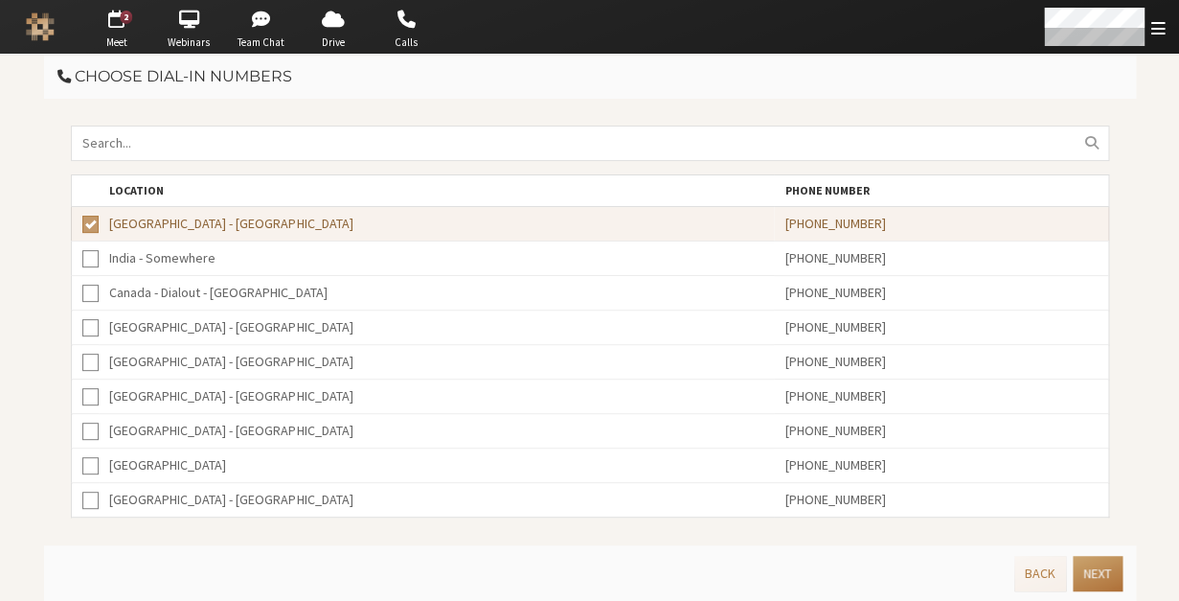
click at [1089, 565] on button "Next" at bounding box center [1097, 573] width 49 height 35
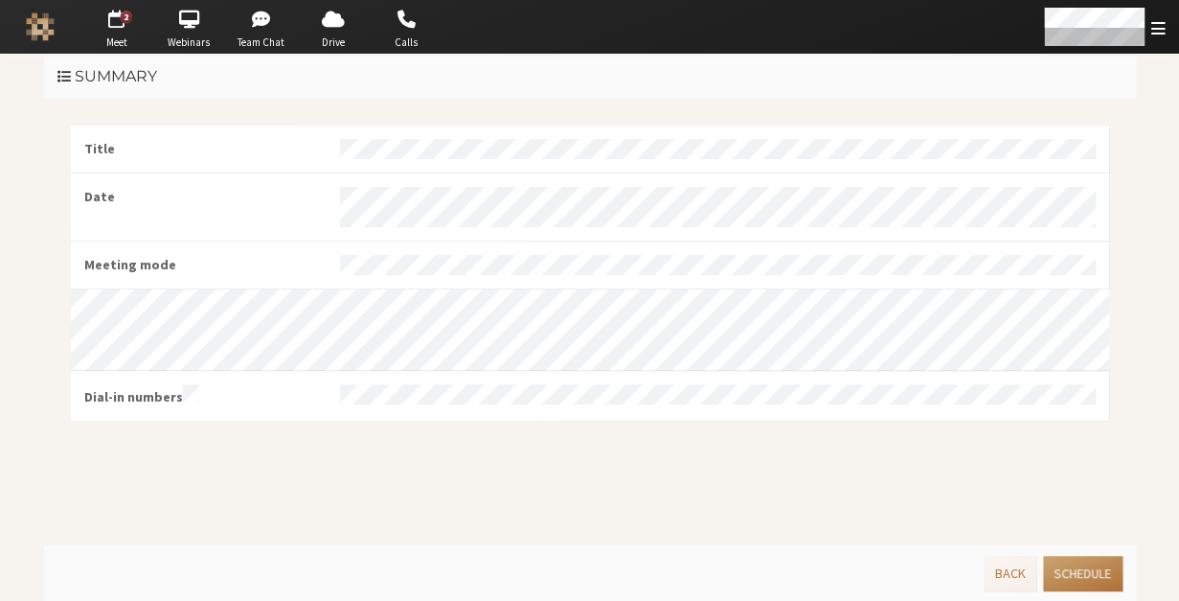
click at [1089, 565] on button "Schedule" at bounding box center [1082, 573] width 79 height 35
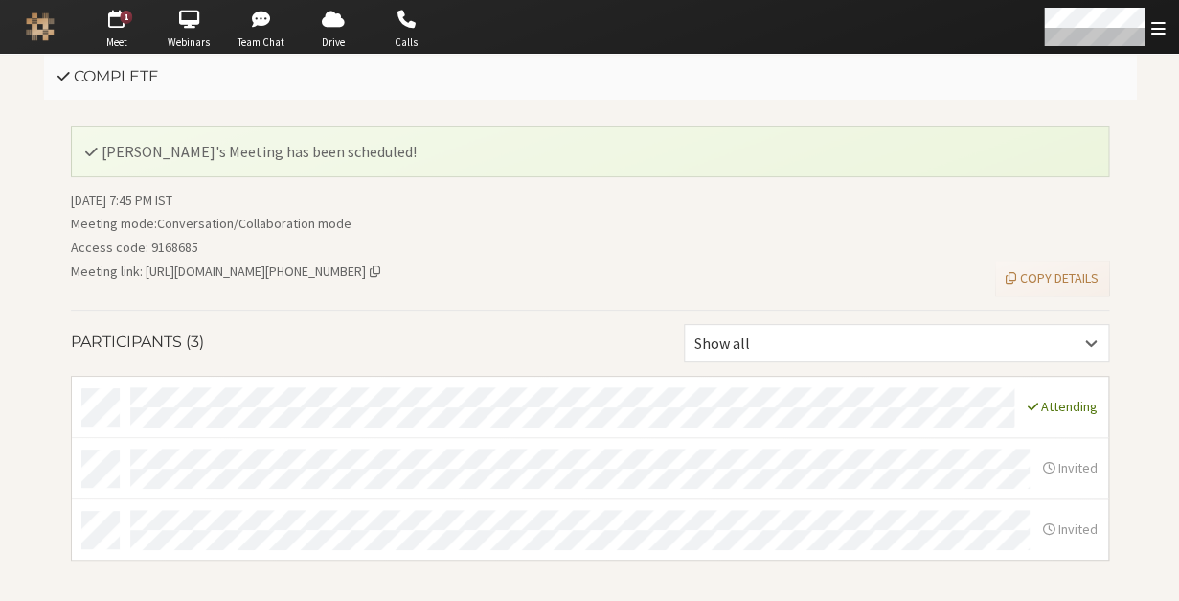
click at [1089, 565] on div "[DATE] 7:45 PM IST Meeting mode : Conversation/Collaboration mode Access code: …" at bounding box center [590, 383] width 1038 height 384
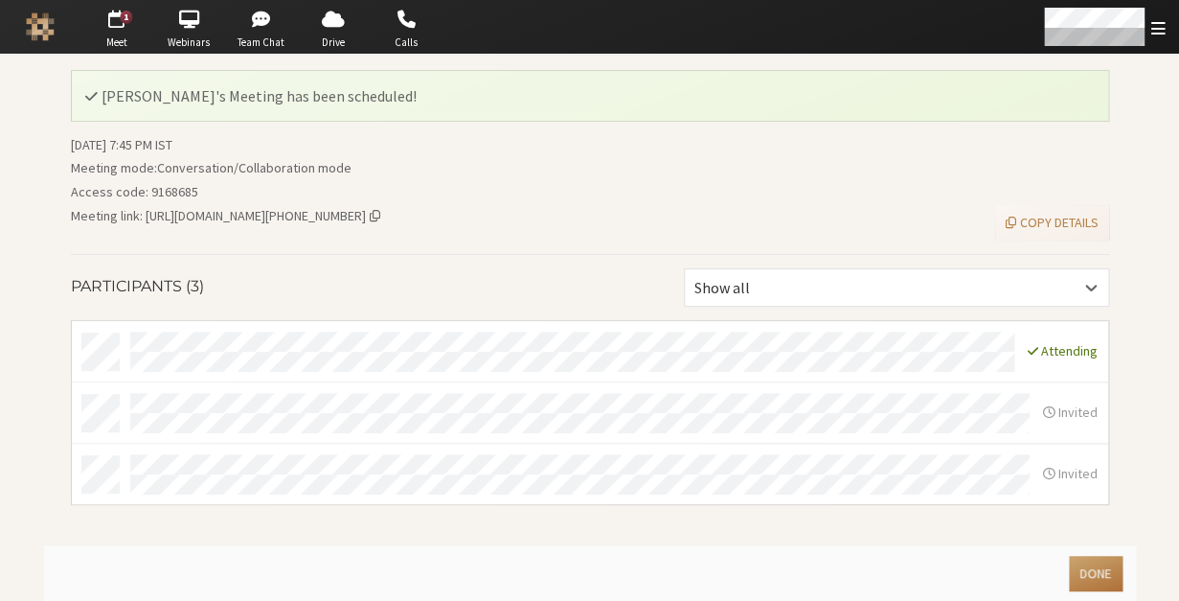
click at [1089, 565] on button "Done" at bounding box center [1095, 573] width 53 height 35
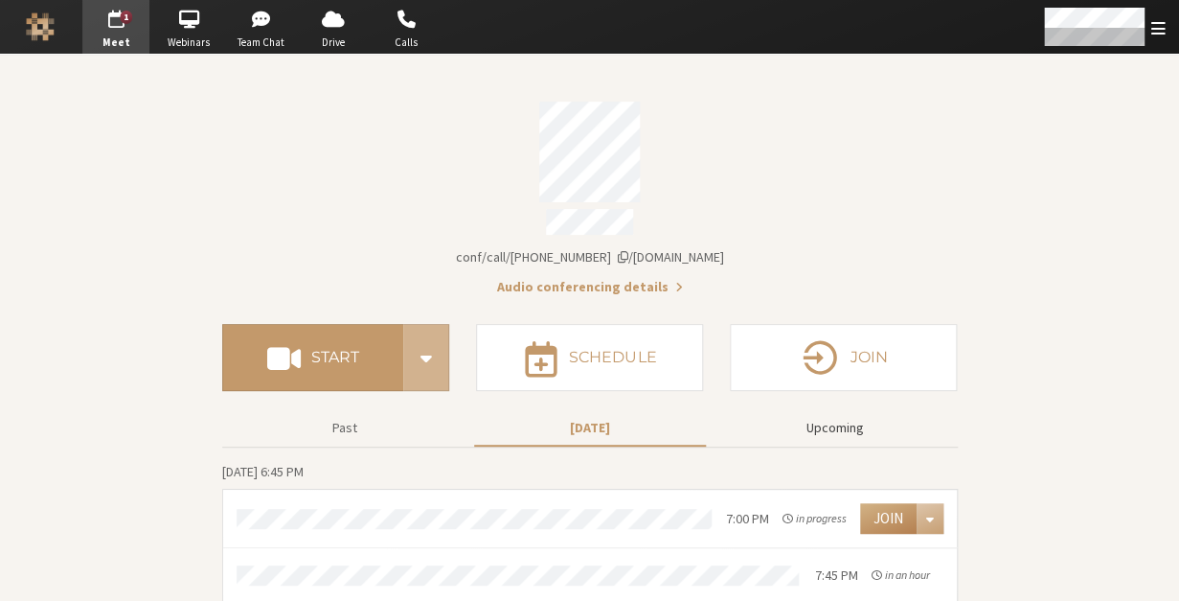
click at [859, 411] on button "Upcoming" at bounding box center [835, 428] width 232 height 34
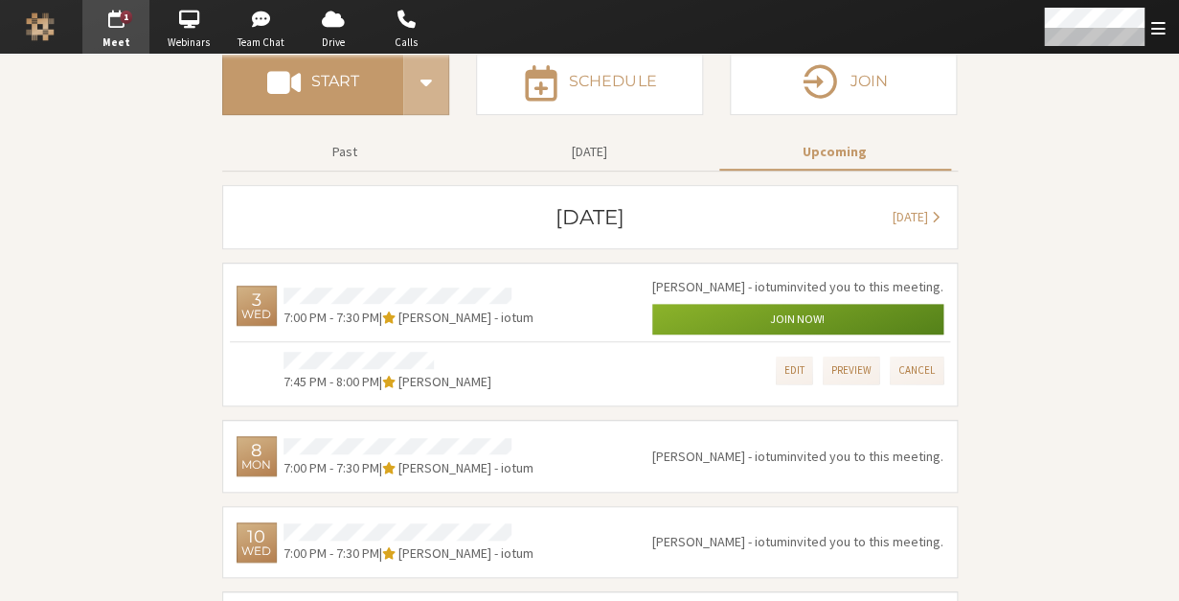
scroll to position [277, 0]
click at [929, 366] on button "Cancel" at bounding box center [917, 369] width 54 height 28
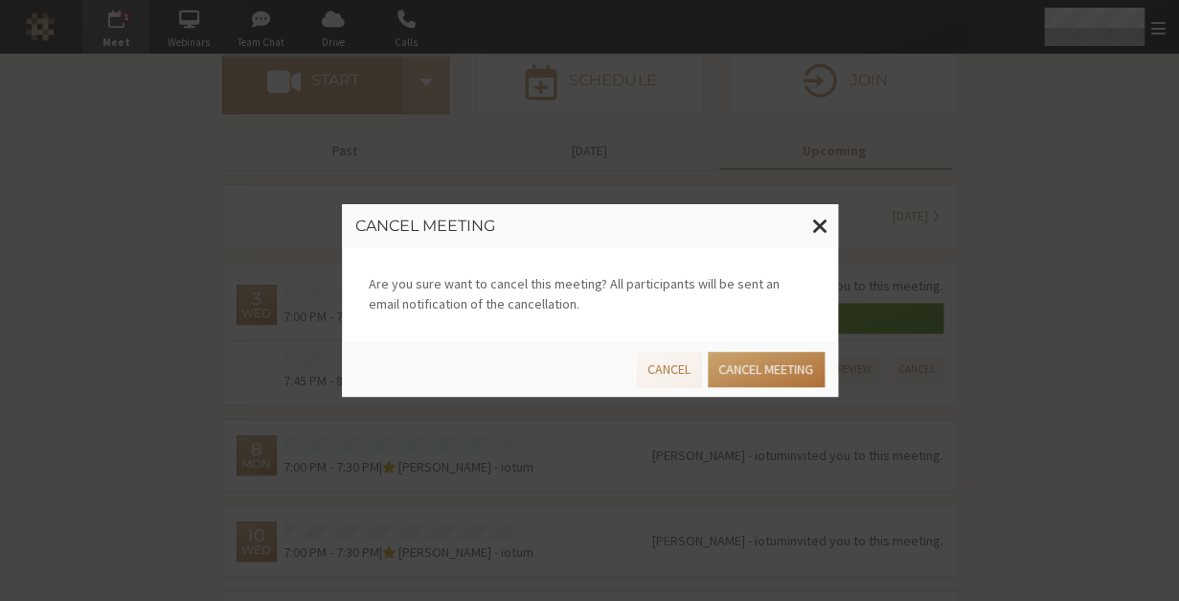
click at [750, 355] on button "Cancel meeting" at bounding box center [766, 369] width 116 height 35
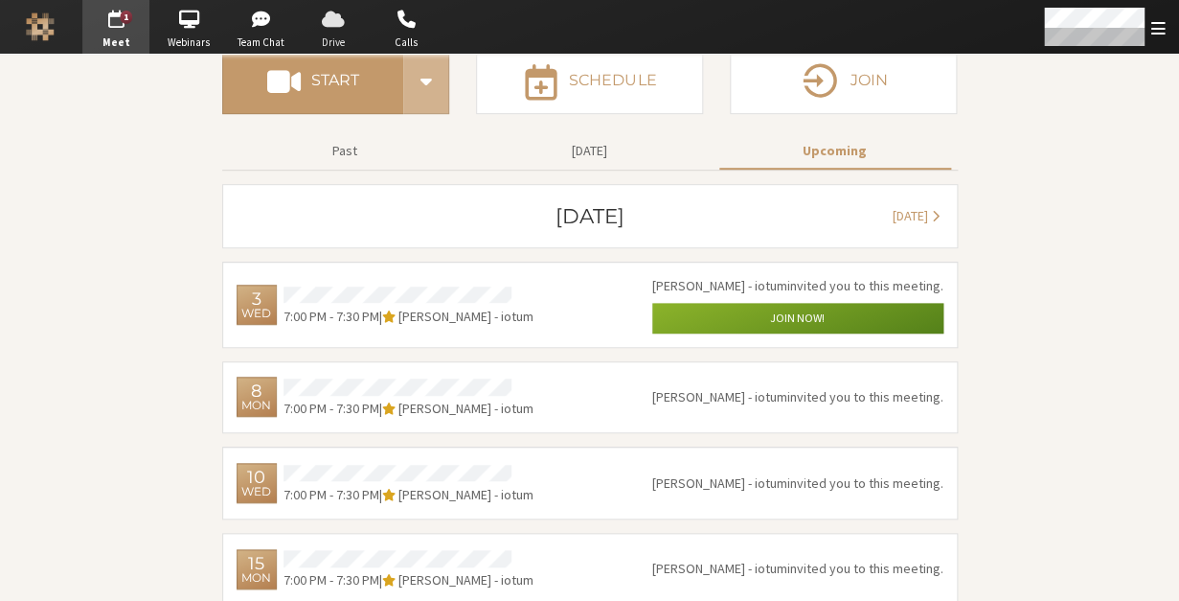
click at [352, 23] on span "button" at bounding box center [333, 19] width 67 height 31
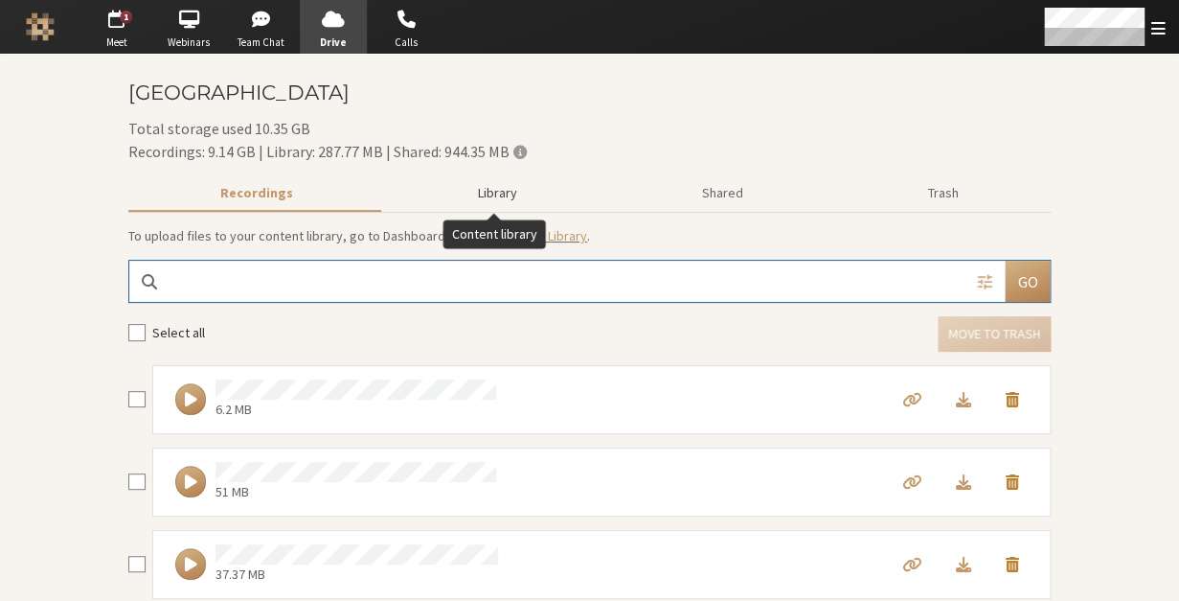
click at [507, 196] on button "Library" at bounding box center [498, 193] width 224 height 34
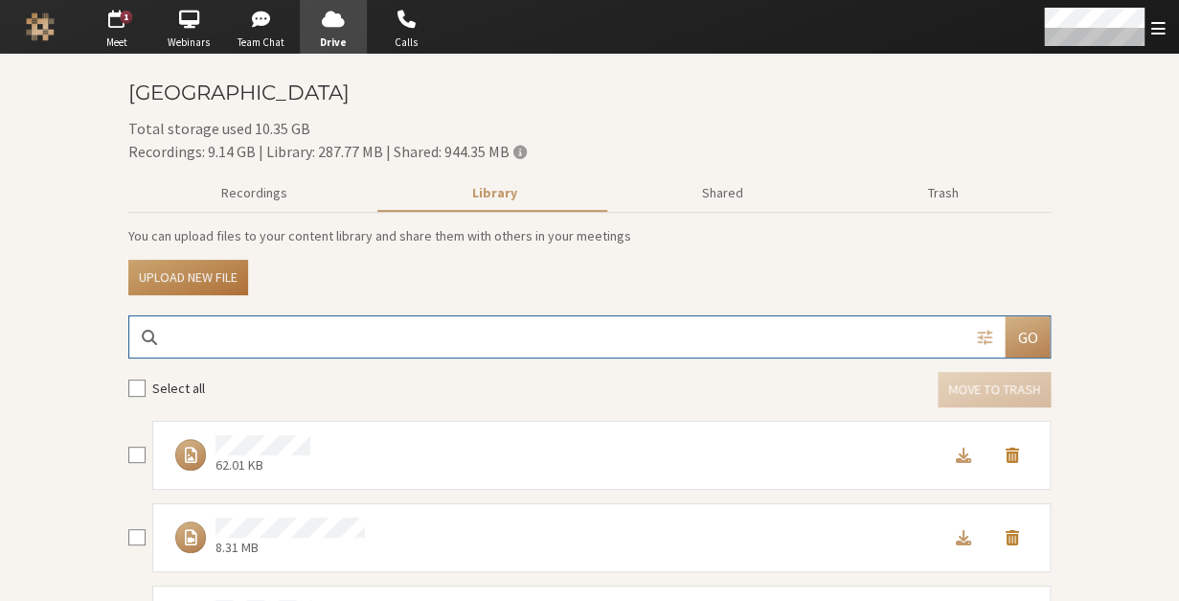
click at [183, 273] on button "Upload new file" at bounding box center [188, 277] width 120 height 35
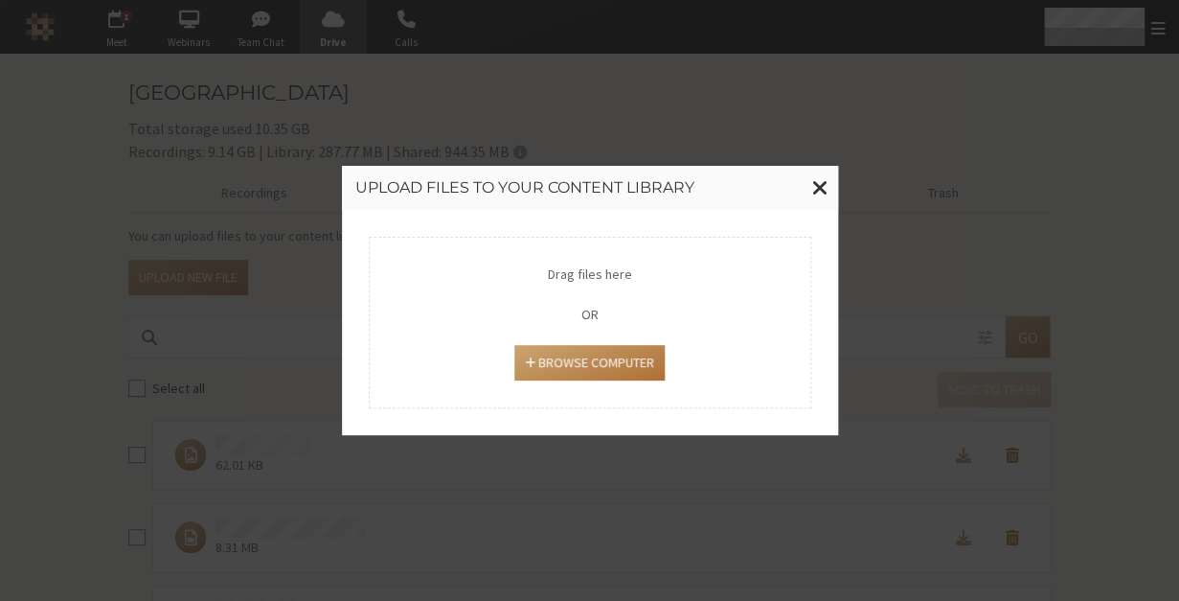
click at [548, 345] on button "Browse Computer" at bounding box center [589, 362] width 150 height 35
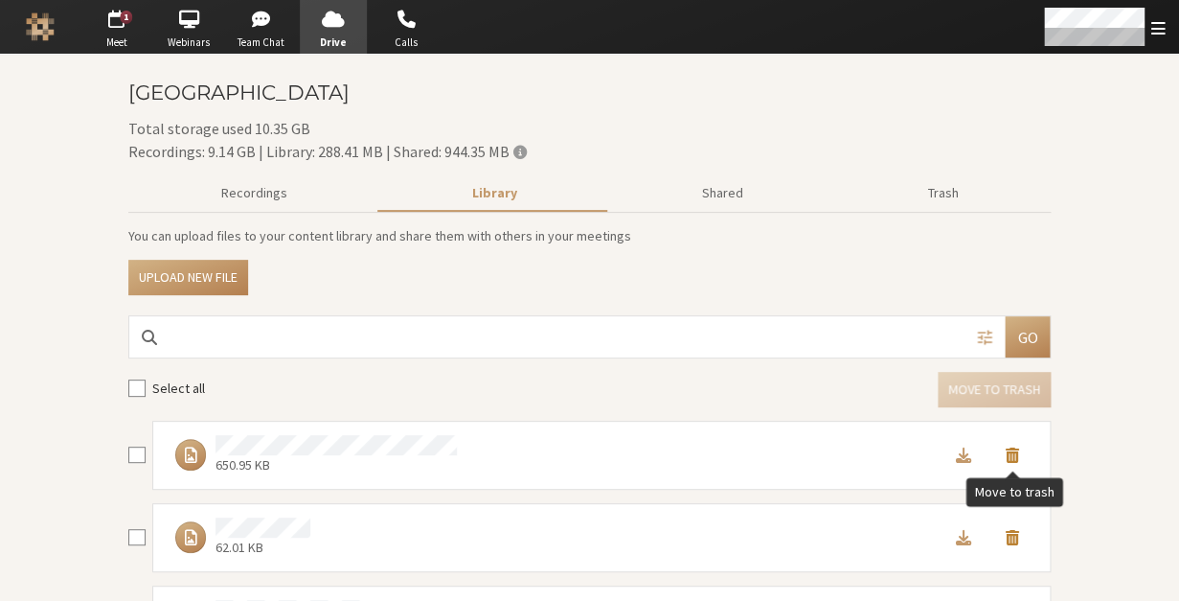
click at [1012, 451] on span "Move to trash" at bounding box center [1012, 453] width 13 height 17
click at [113, 32] on span "button" at bounding box center [115, 19] width 67 height 31
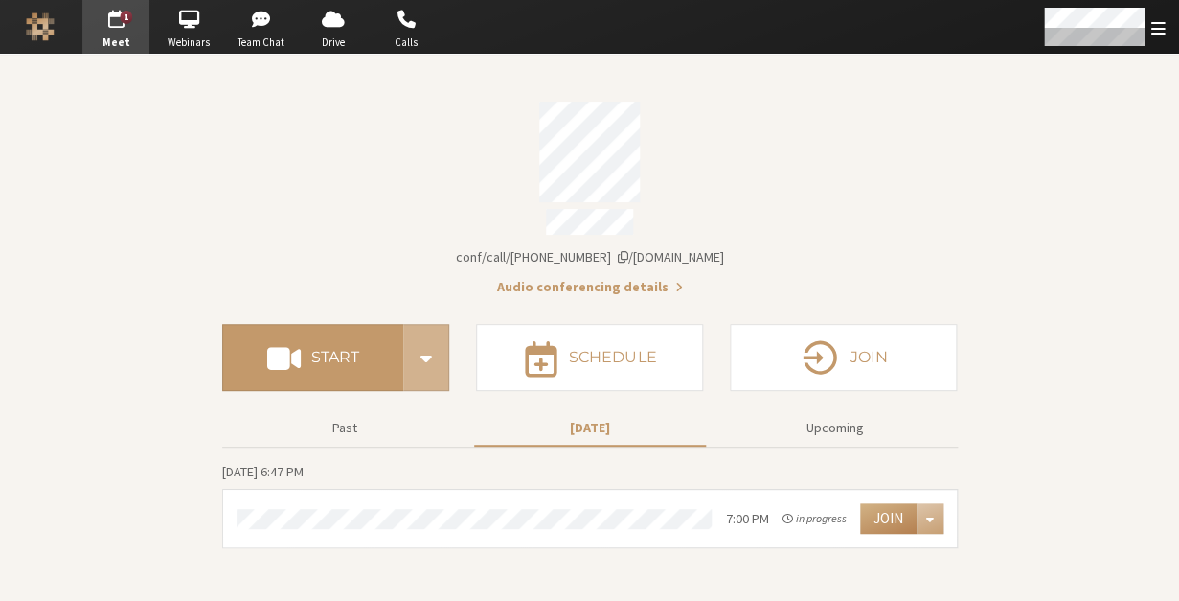
click at [165, 194] on section "Meeting link [DOMAIN_NAME]/conf/call/9168685 Audio conferencing details Start S…" at bounding box center [589, 328] width 1179 height 546
click at [273, 27] on span "button" at bounding box center [261, 19] width 67 height 31
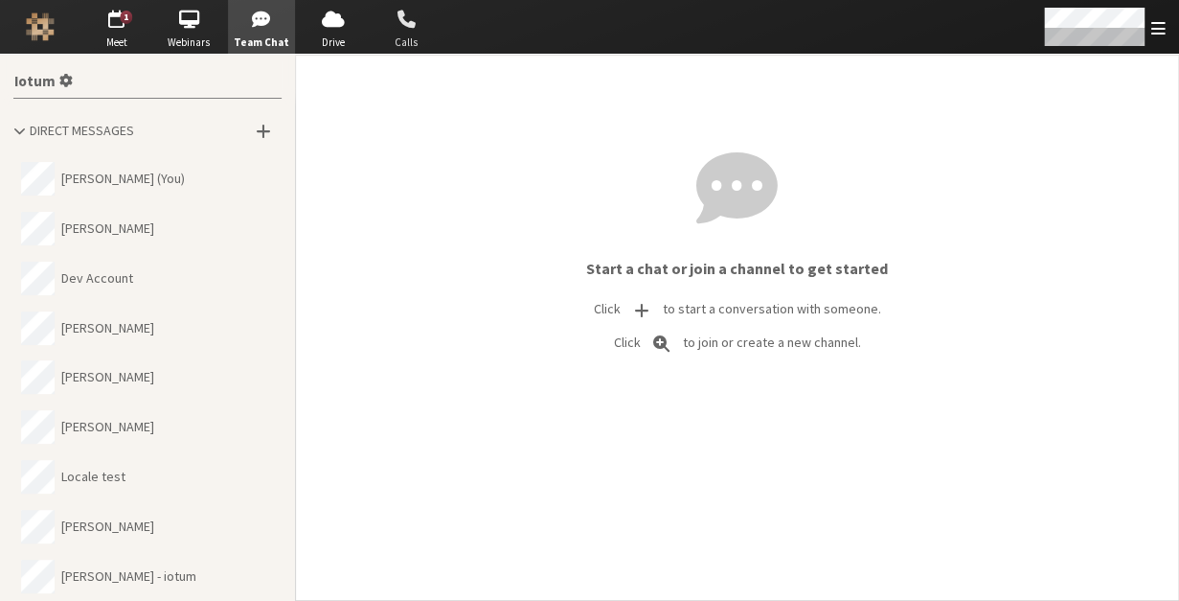
click at [400, 41] on span "Calls" at bounding box center [406, 42] width 67 height 16
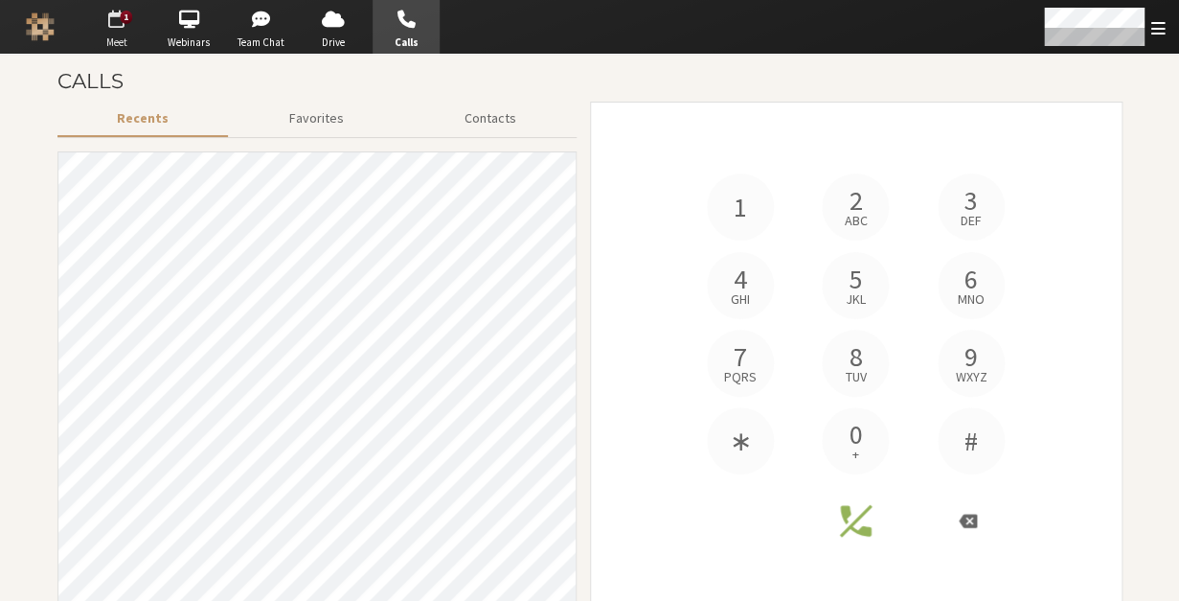
click at [108, 38] on span "Meet" at bounding box center [115, 42] width 67 height 16
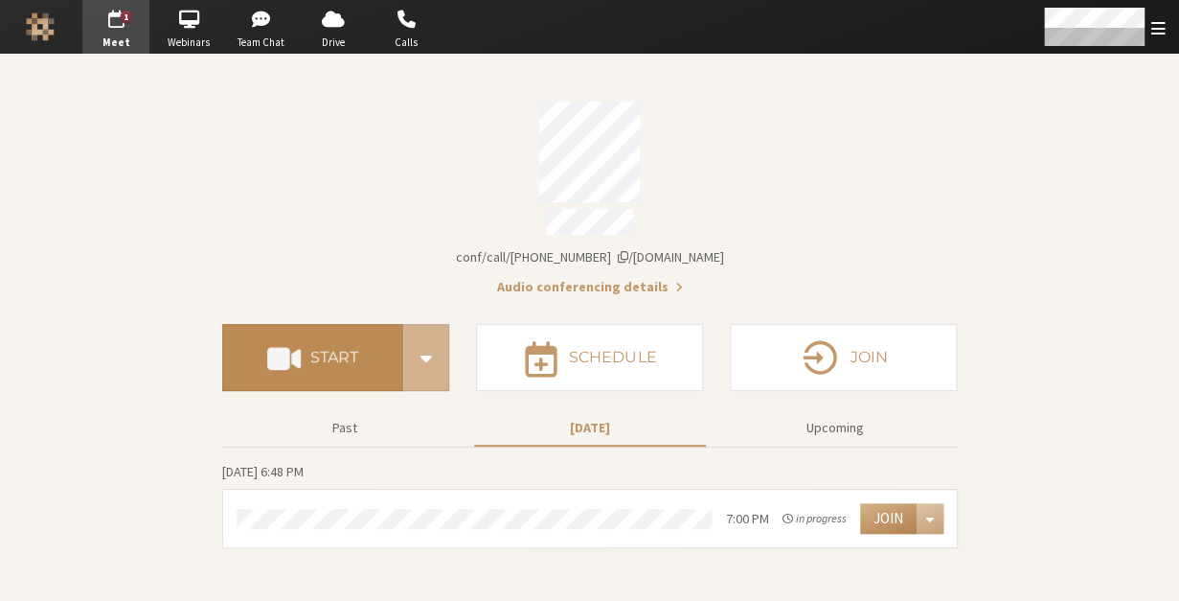
click at [323, 361] on button "Start" at bounding box center [312, 357] width 181 height 67
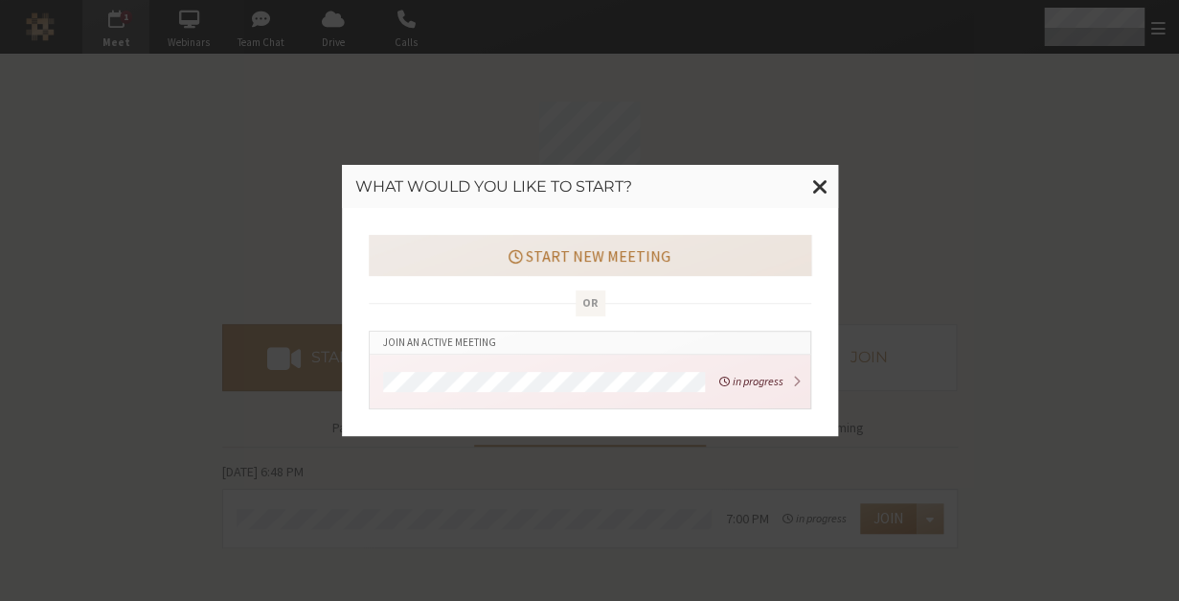
click at [540, 269] on button "Start new meeting" at bounding box center [590, 255] width 443 height 40
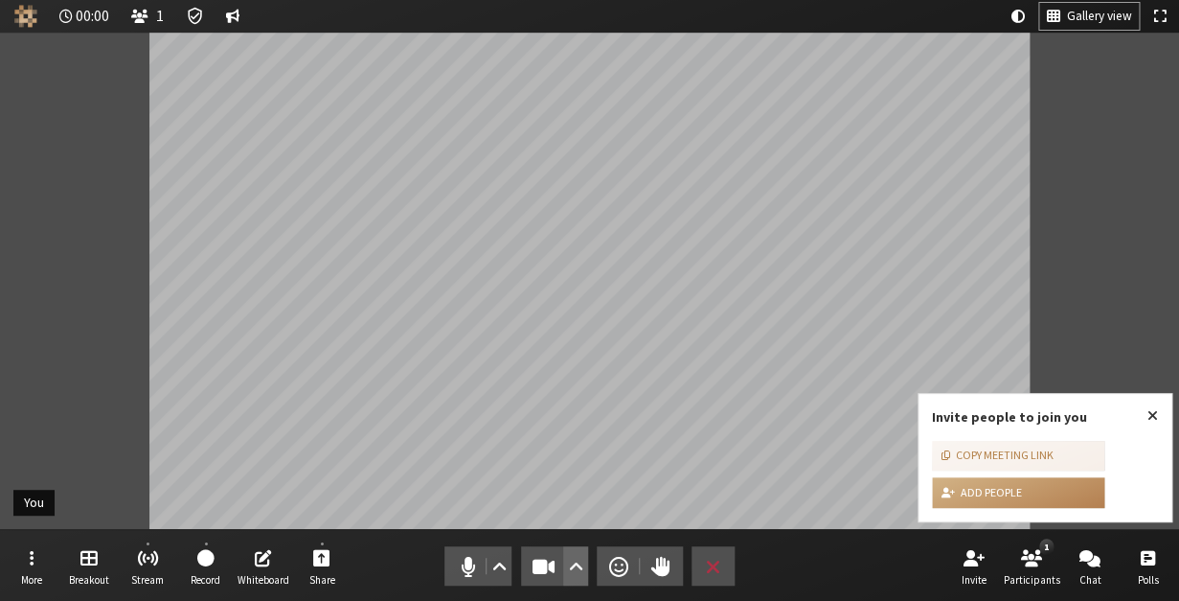
click at [576, 569] on span "Video setting" at bounding box center [575, 566] width 14 height 27
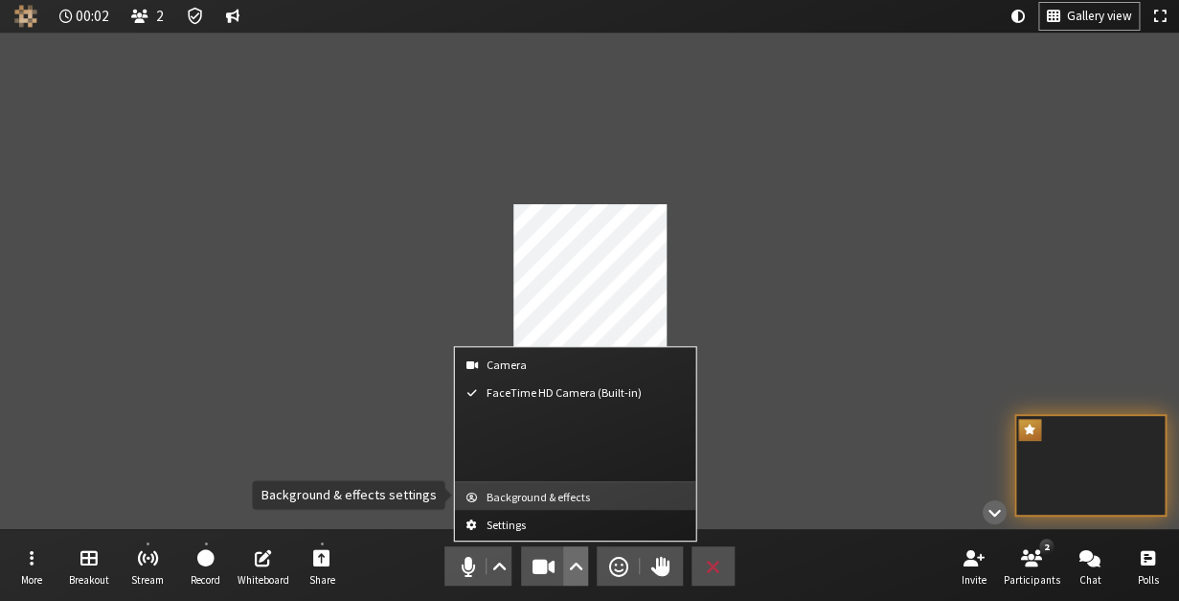
click at [564, 499] on span "Background & effects" at bounding box center [587, 496] width 201 height 12
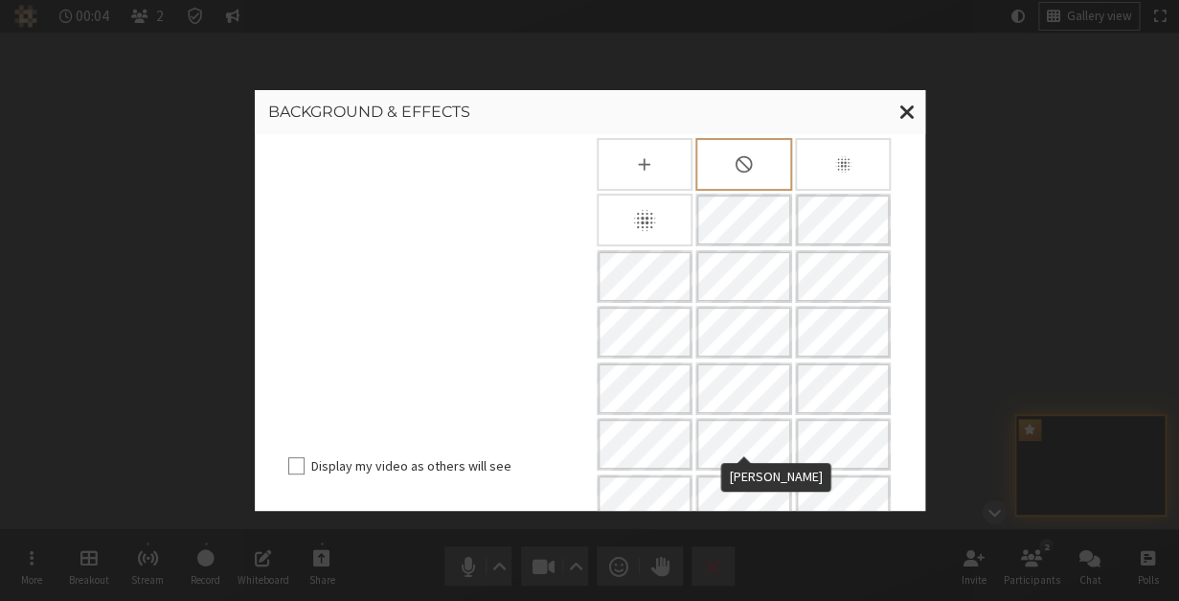
scroll to position [128, 0]
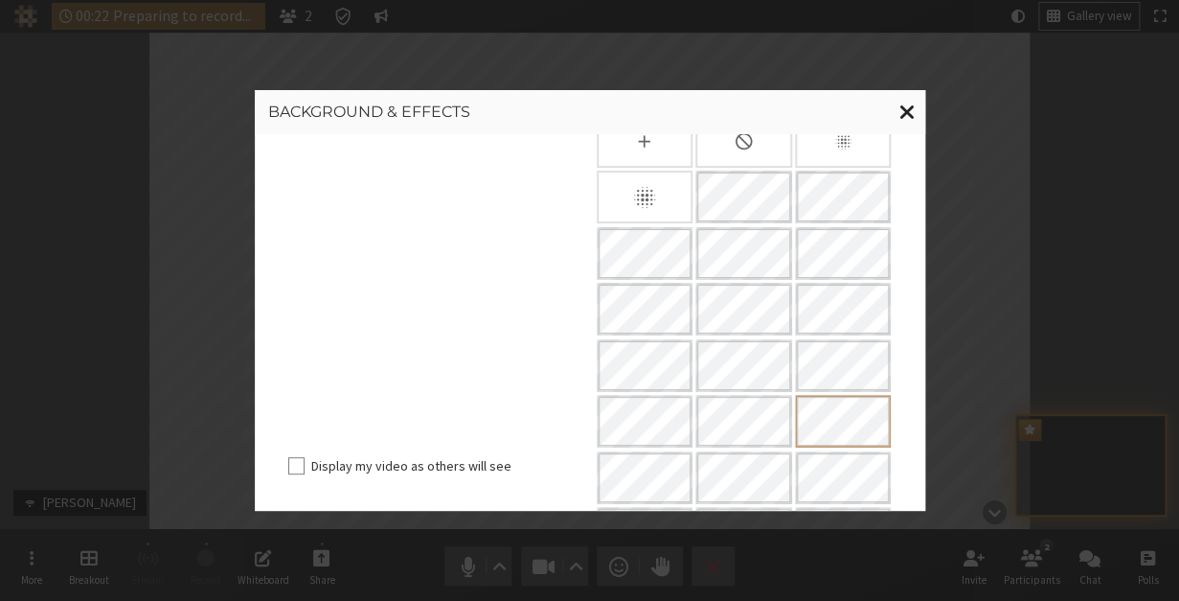
click at [902, 109] on span "Close modal" at bounding box center [907, 112] width 16 height 24
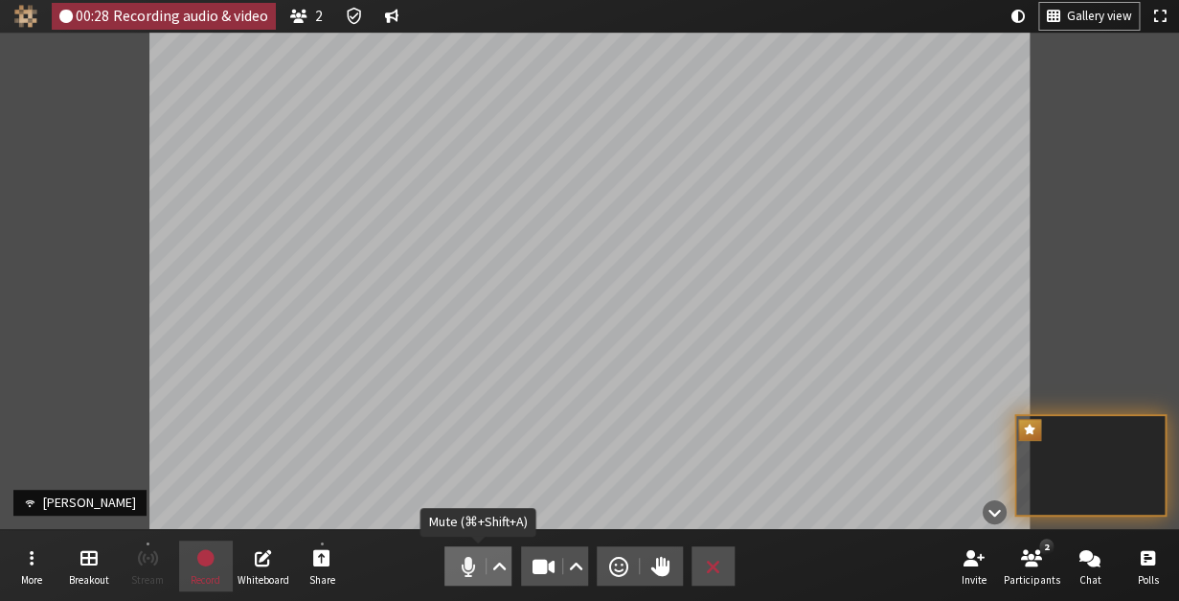
click at [473, 561] on span "Mute (⌘+Shift+A)" at bounding box center [467, 566] width 27 height 27
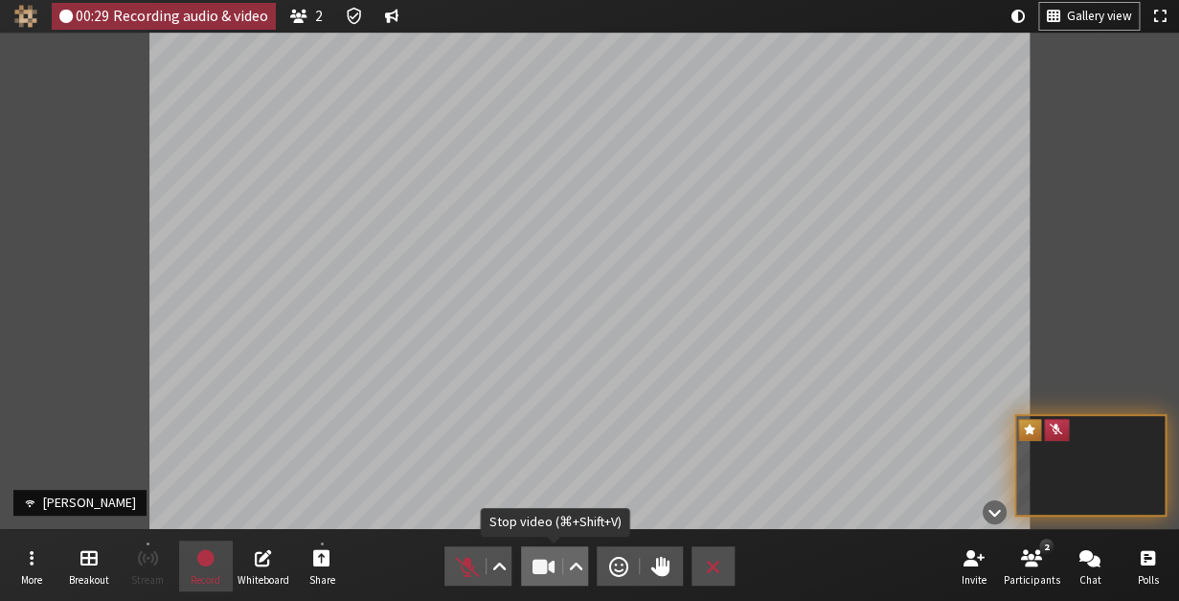
click at [526, 564] on button "Video" at bounding box center [554, 565] width 67 height 39
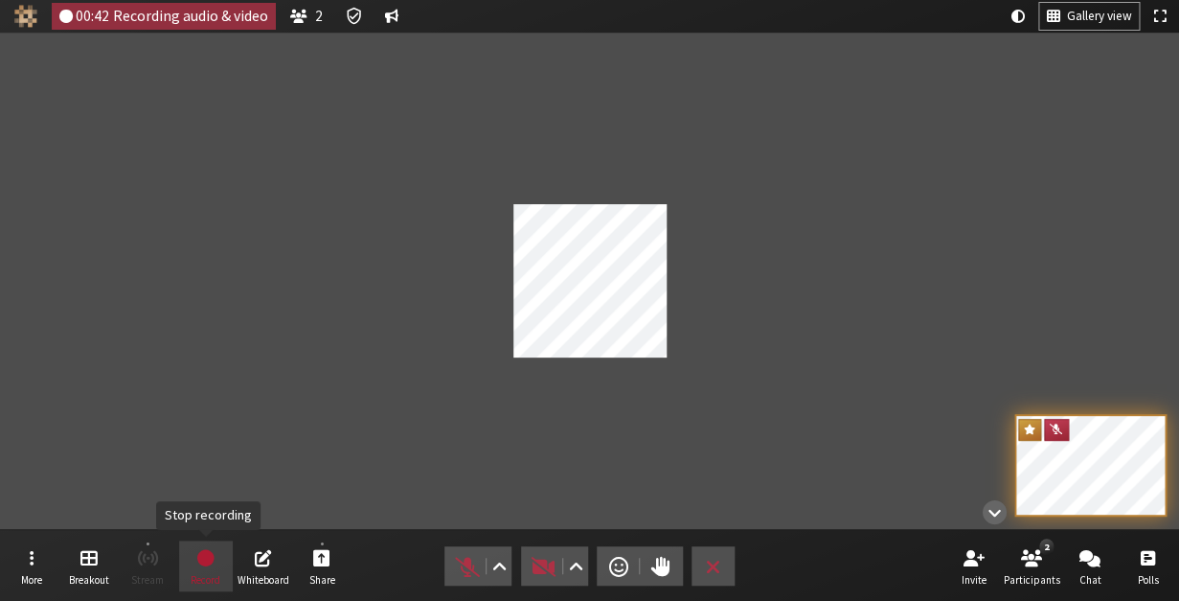
click at [196, 557] on span "Stop recording" at bounding box center [205, 557] width 21 height 23
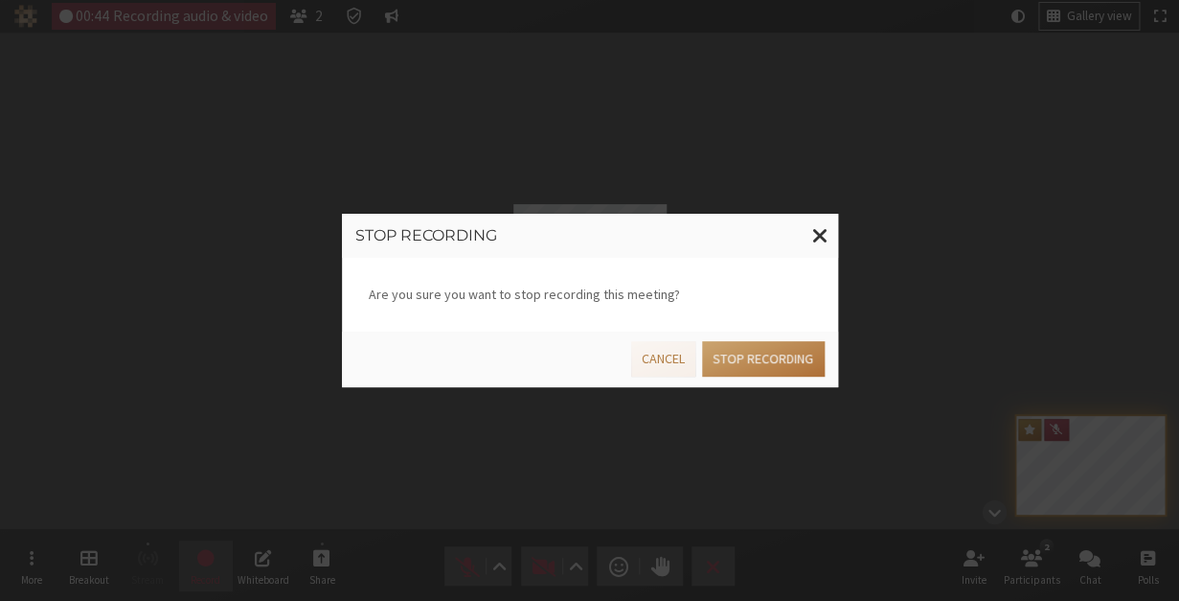
click at [729, 353] on button "Stop recording" at bounding box center [763, 358] width 122 height 35
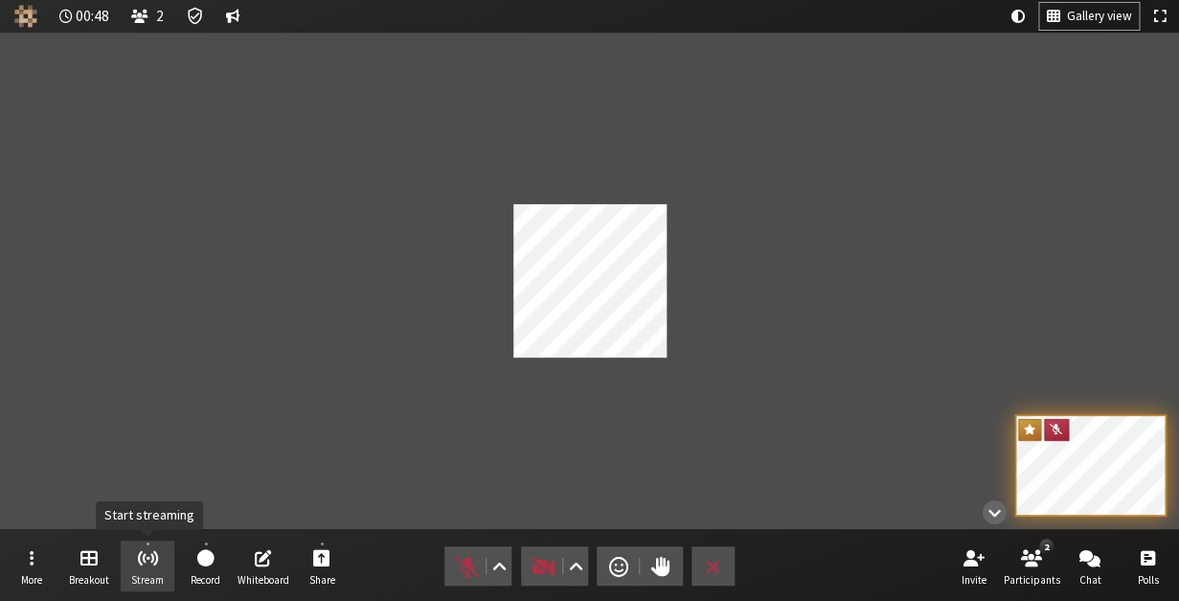
click at [145, 560] on span "Start streaming" at bounding box center [147, 557] width 22 height 22
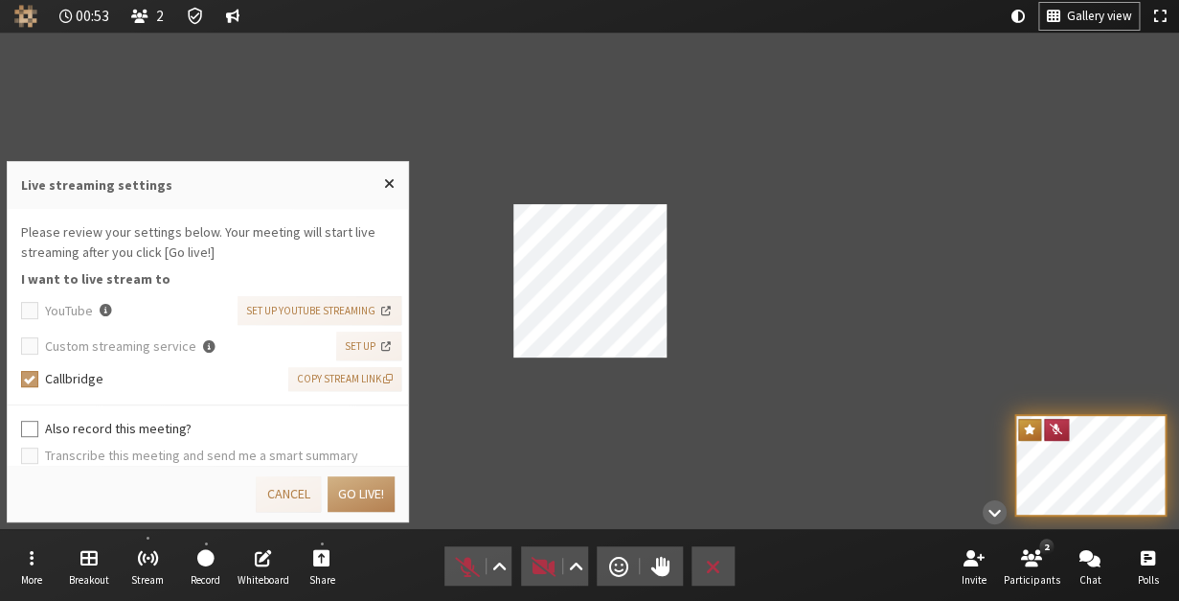
click at [39, 427] on div "Also record this meeting?" at bounding box center [208, 429] width 374 height 20
click at [35, 428] on input "Also record this meeting?" at bounding box center [29, 428] width 17 height 19
click at [335, 494] on button "Go live!" at bounding box center [361, 493] width 67 height 35
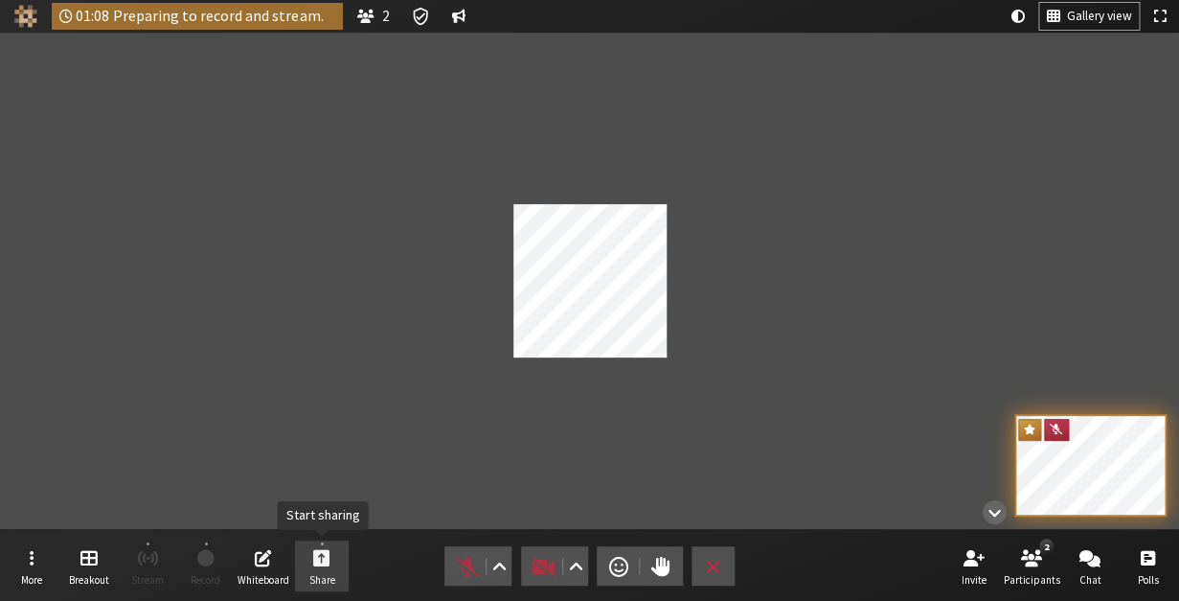
click at [330, 550] on span "Start sharing" at bounding box center [321, 557] width 17 height 22
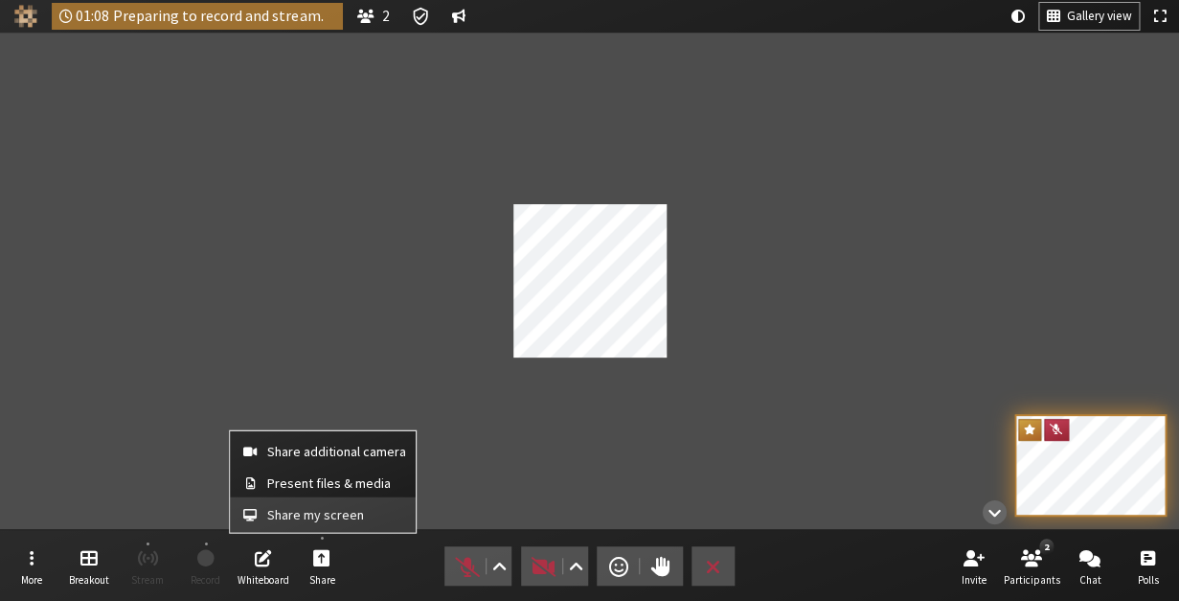
click at [322, 516] on span "Share my screen" at bounding box center [336, 514] width 139 height 14
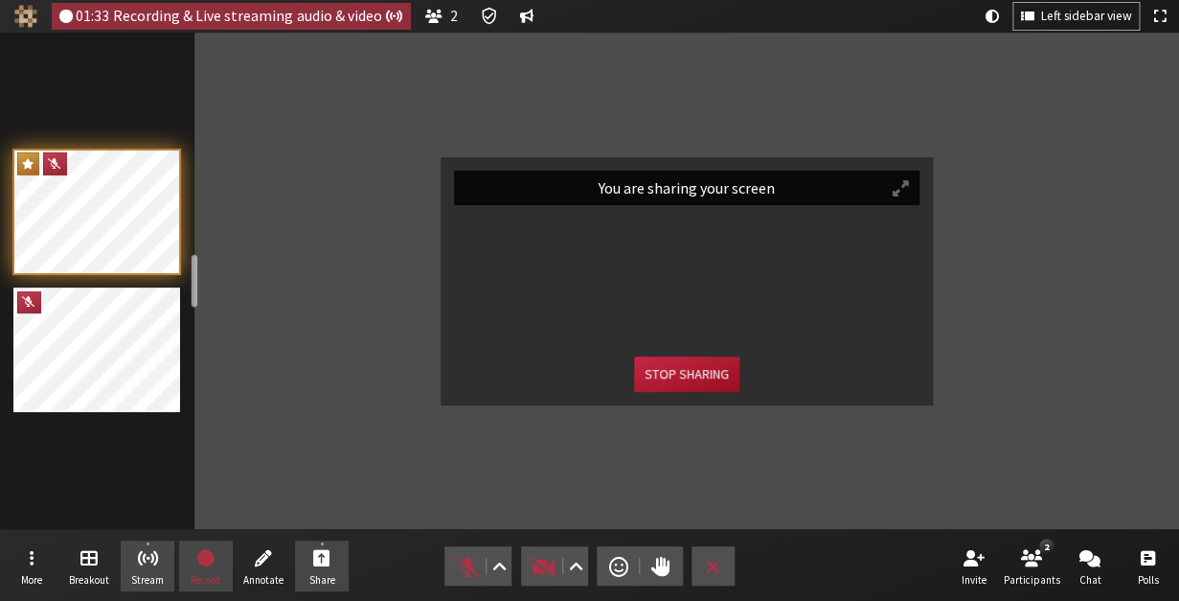
click at [682, 383] on button "Stop sharing" at bounding box center [686, 373] width 105 height 35
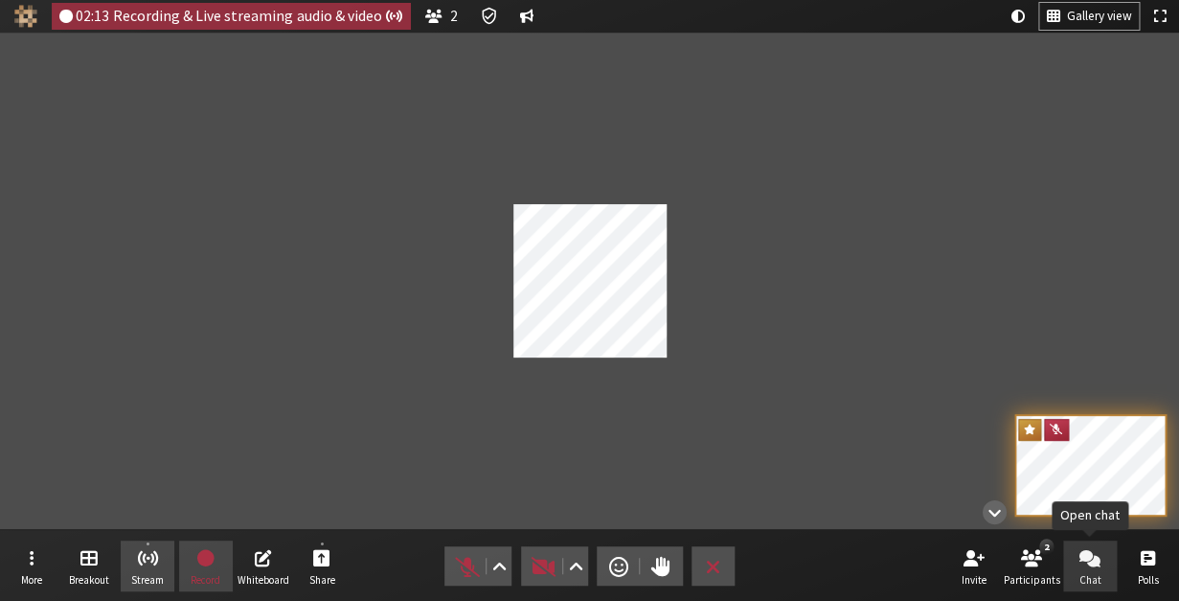
click at [1104, 567] on button "Chat" at bounding box center [1090, 566] width 54 height 52
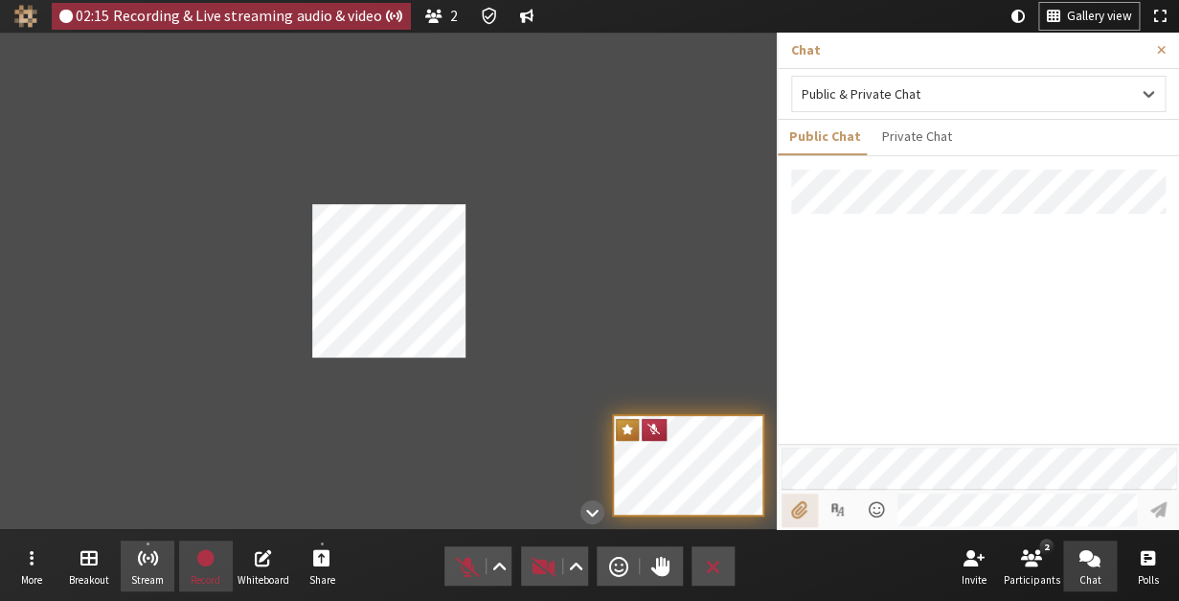
click at [808, 500] on input "File picker" at bounding box center [799, 509] width 35 height 33
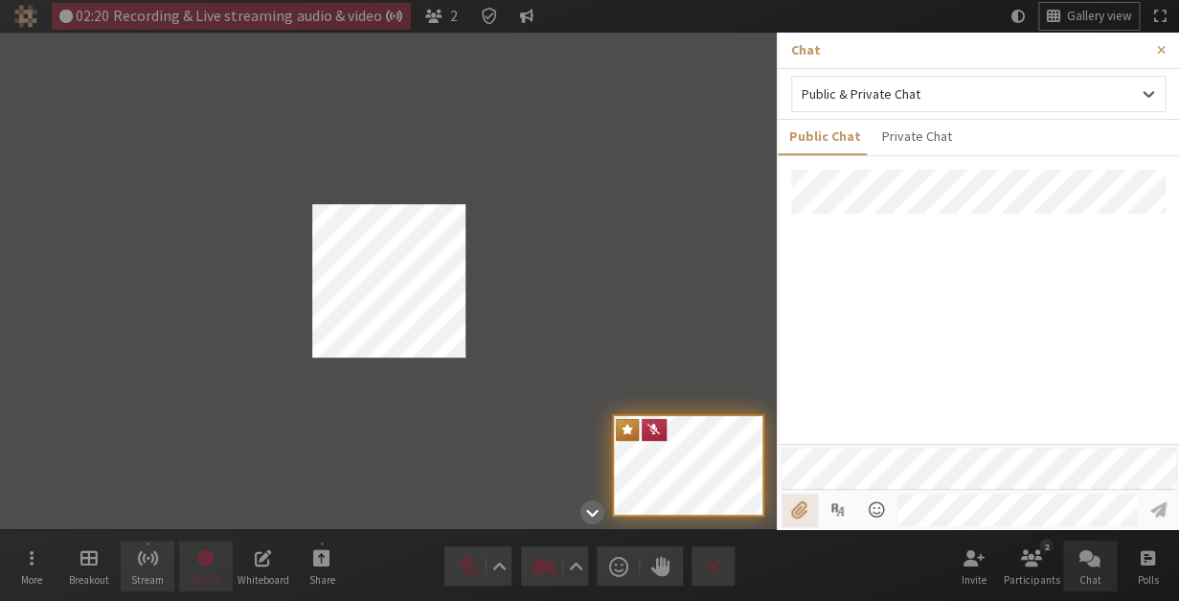
type input "C:\fakepath\Screenshot_20250704_210315_FluentStream Video (1).jpg"
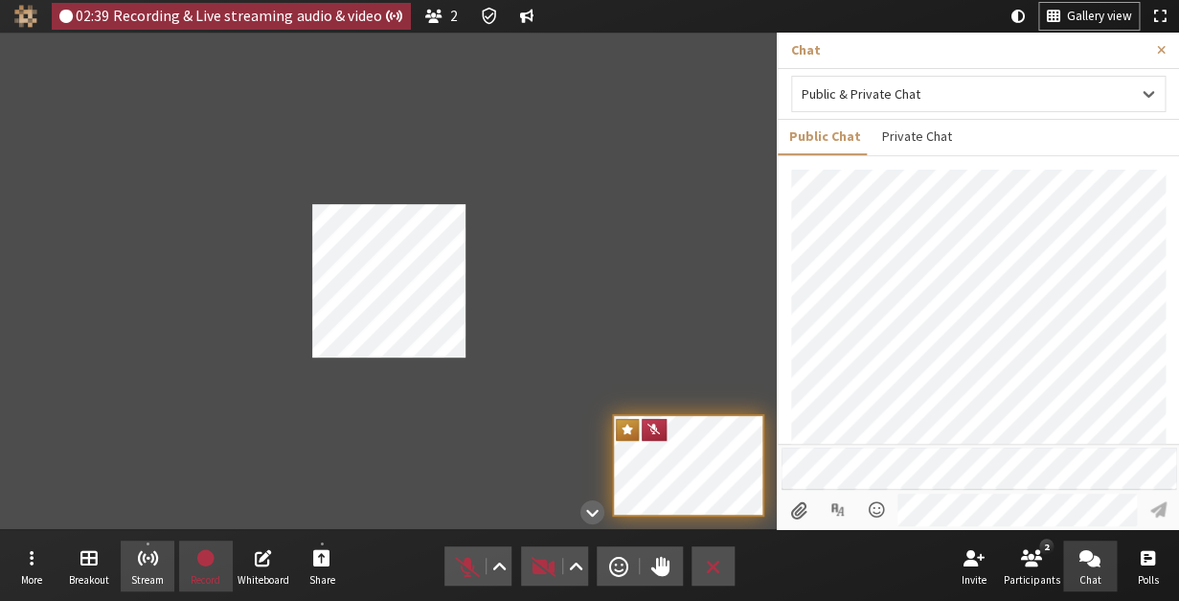
scroll to position [336, 0]
click at [705, 575] on button "Leave" at bounding box center [713, 565] width 43 height 39
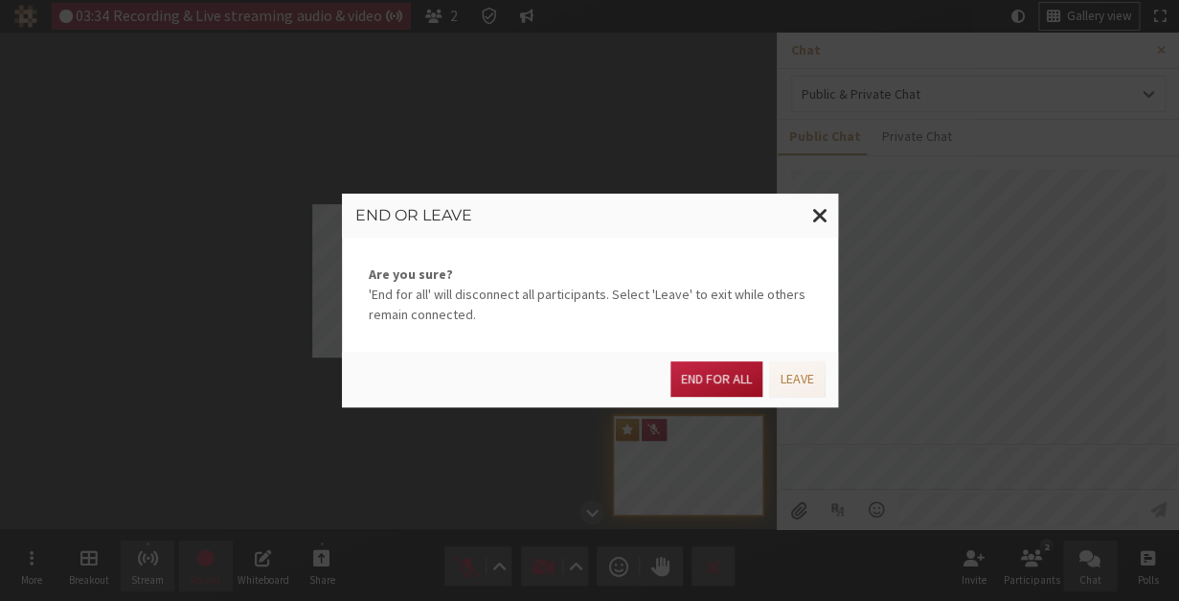
click at [711, 376] on button "End for all" at bounding box center [717, 378] width 92 height 35
